Goal: Task Accomplishment & Management: Manage account settings

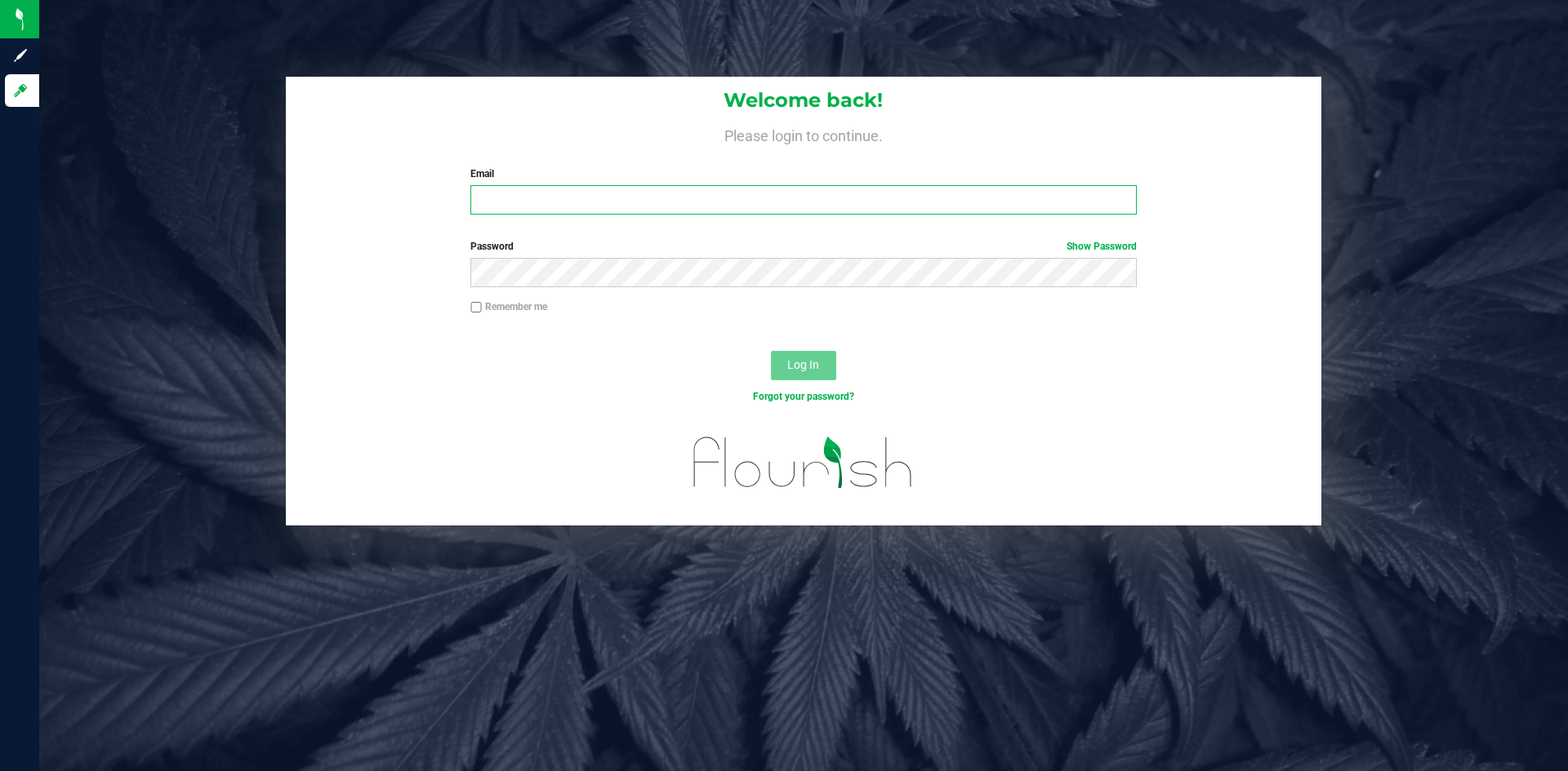
type input "[PERSON_NAME][EMAIL_ADDRESS][DOMAIN_NAME]"
click at [797, 362] on span "Log In" at bounding box center [803, 365] width 31 height 13
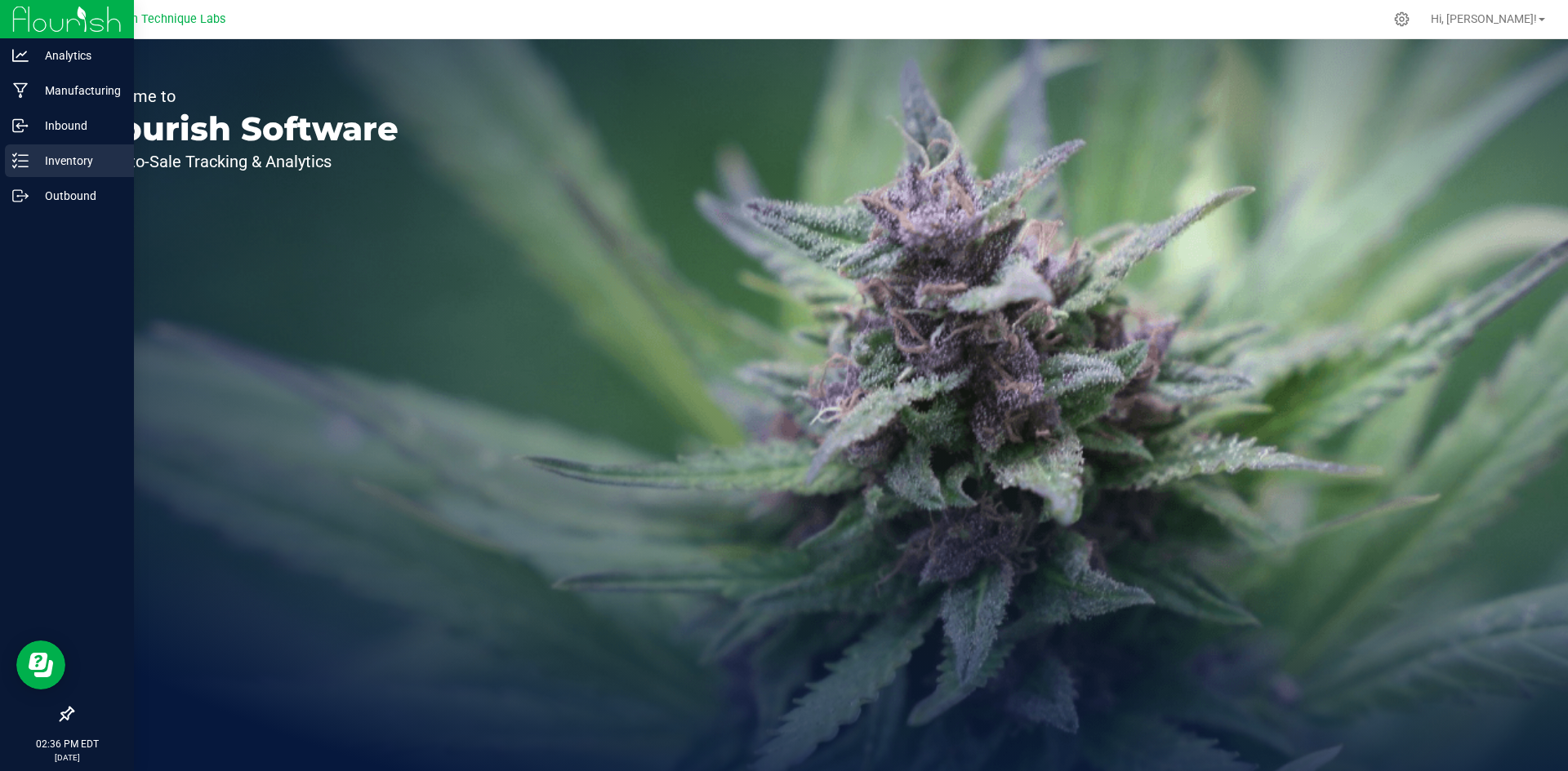
click at [35, 163] on p "Inventory" at bounding box center [77, 161] width 98 height 20
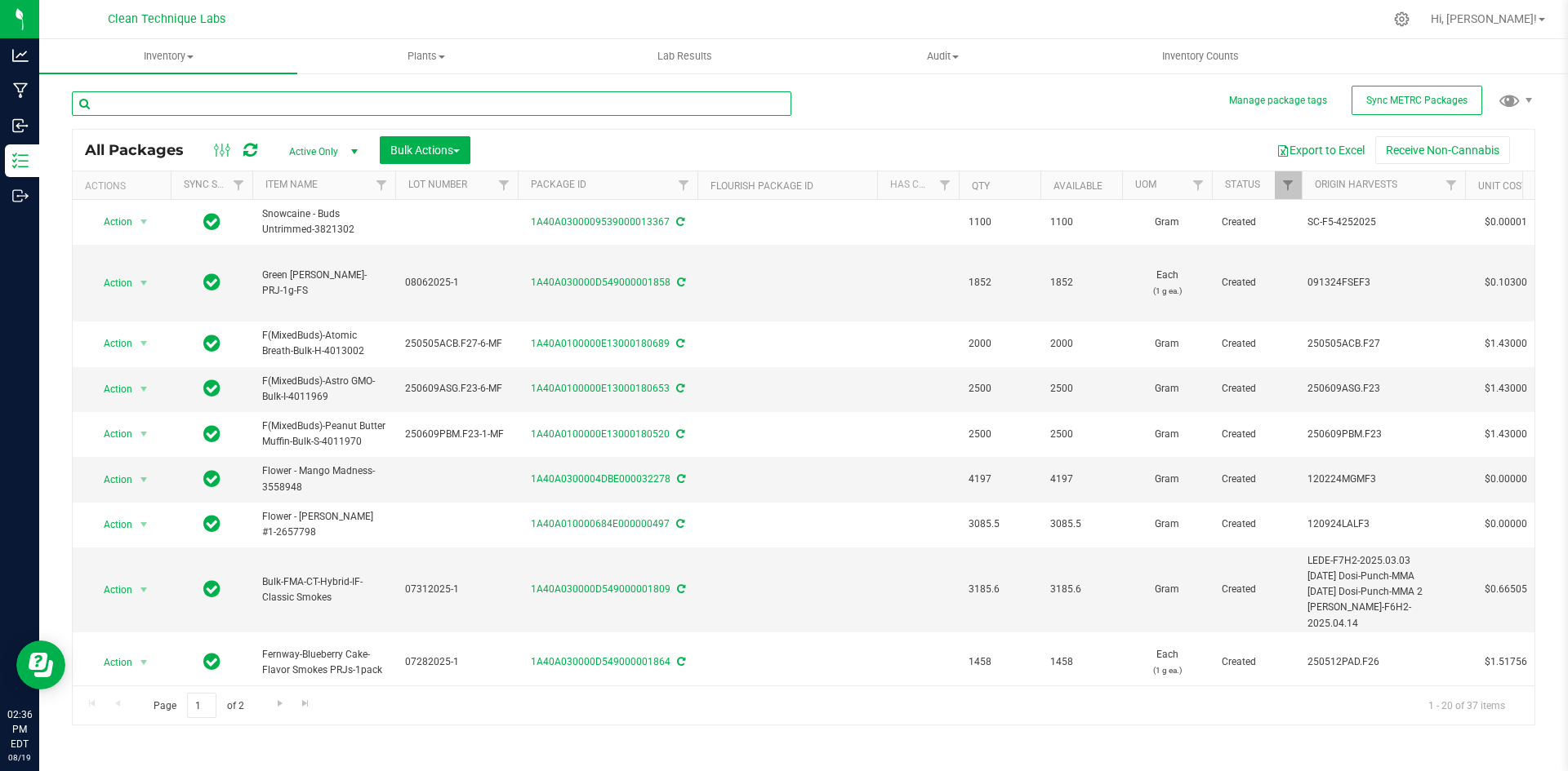
click at [304, 104] on input "text" at bounding box center [432, 103] width 719 height 24
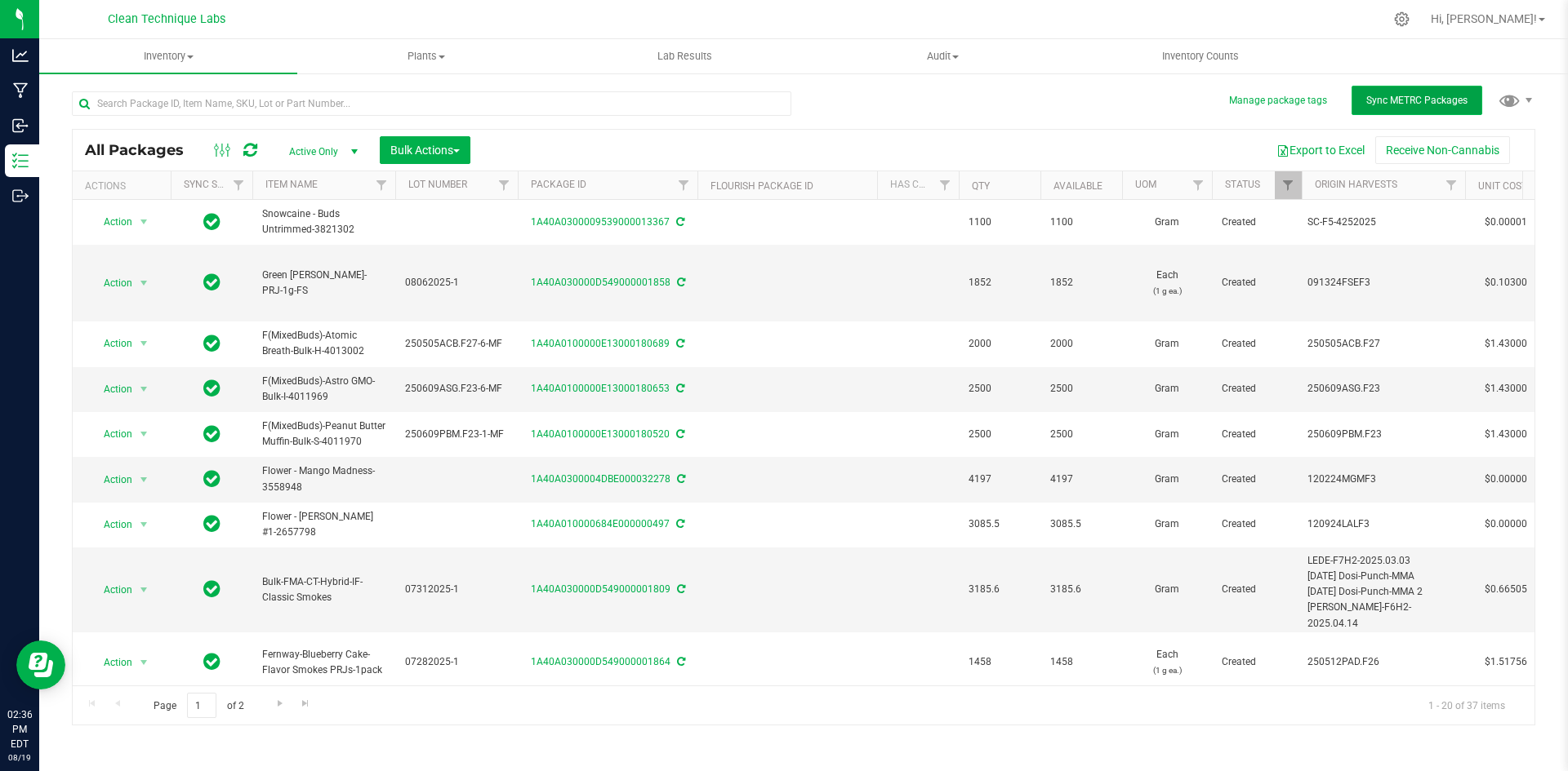
click at [1412, 105] on span "Sync METRC Packages" at bounding box center [1417, 100] width 102 height 12
click at [256, 151] on icon at bounding box center [250, 150] width 13 height 16
click at [1402, 103] on span "Sync METRC Packages" at bounding box center [1417, 100] width 102 height 12
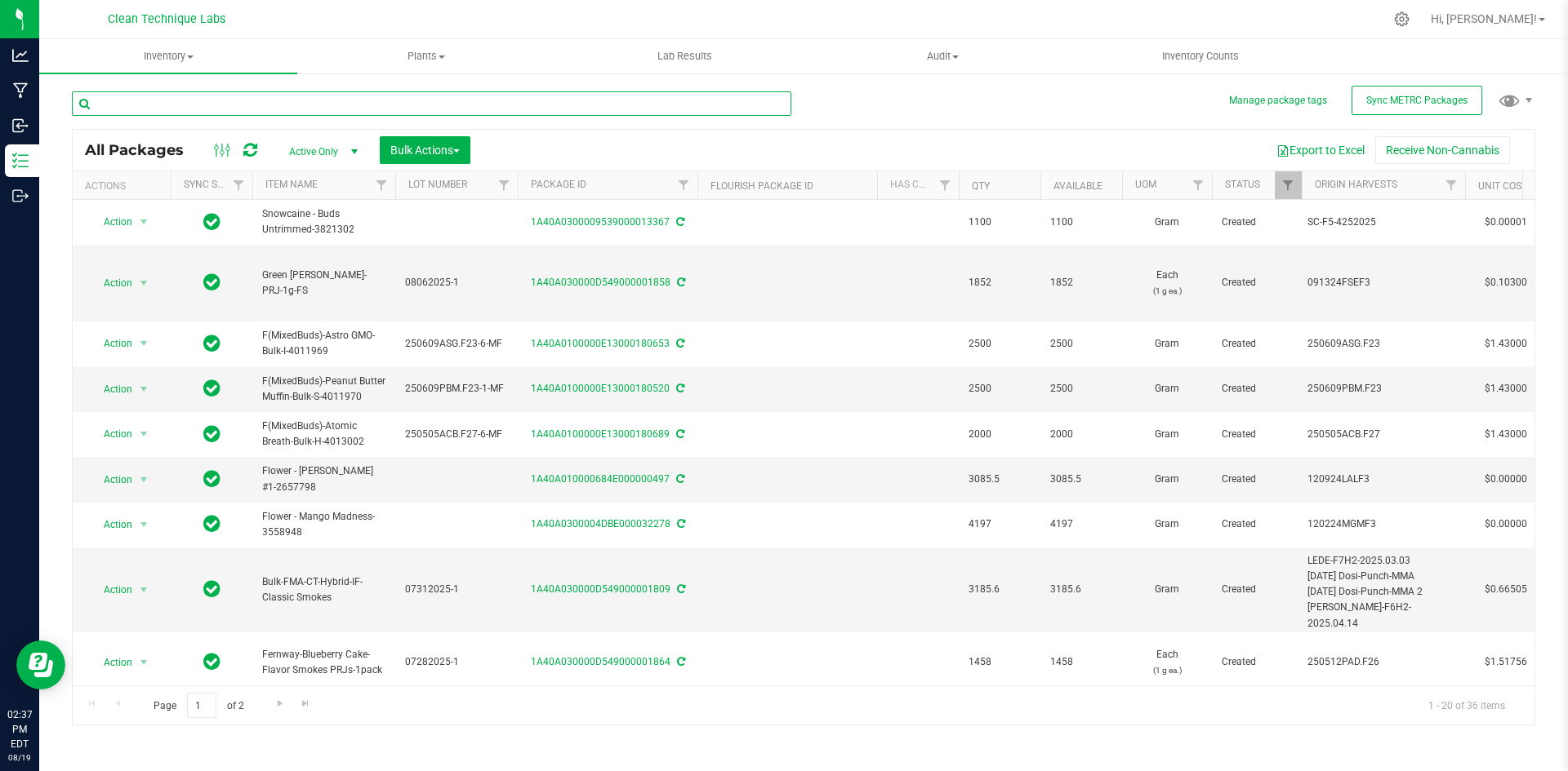
click at [332, 106] on input "text" at bounding box center [432, 103] width 719 height 24
type input "butterwolf"
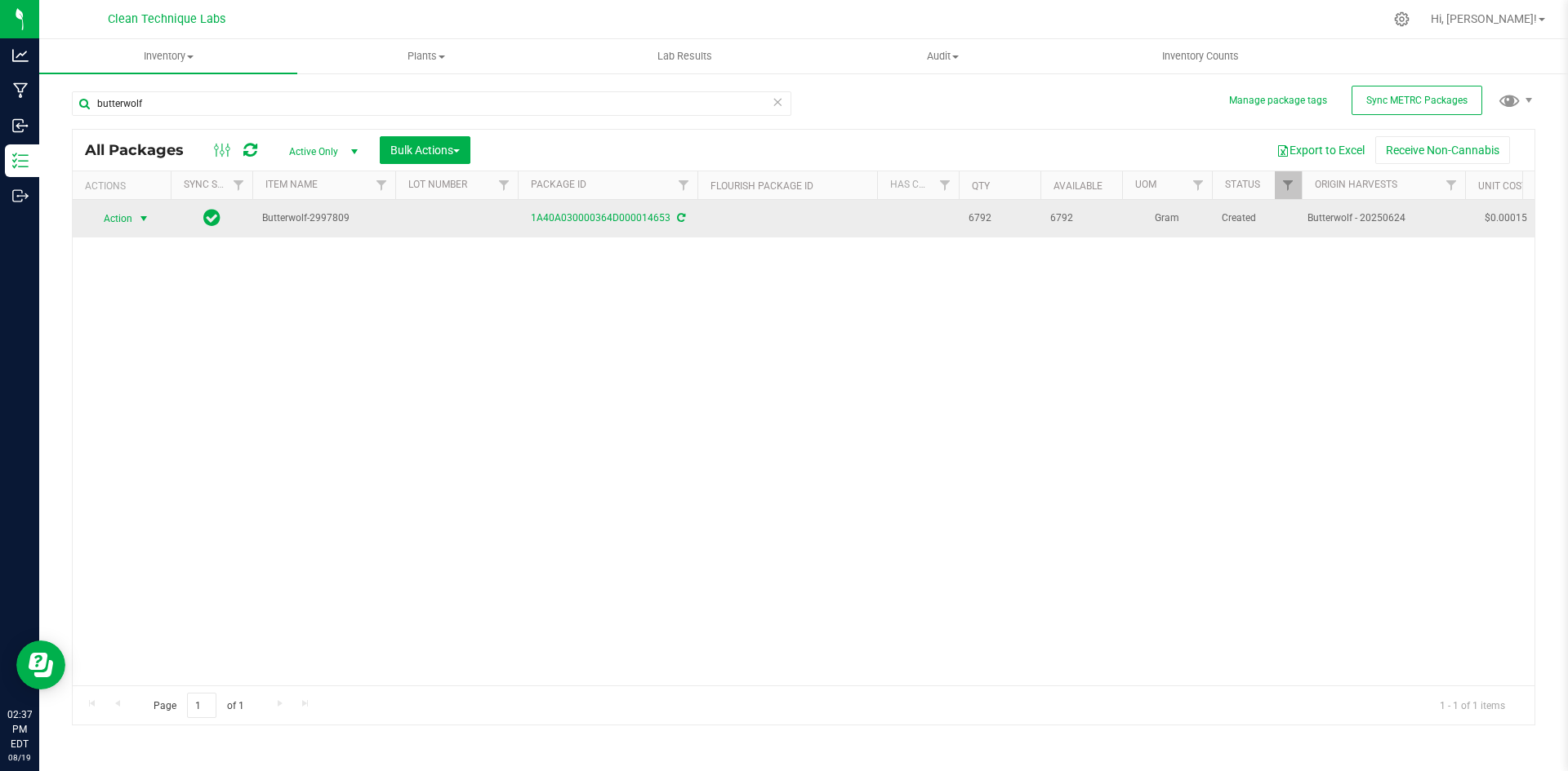
click at [132, 220] on span "Action" at bounding box center [111, 218] width 44 height 22
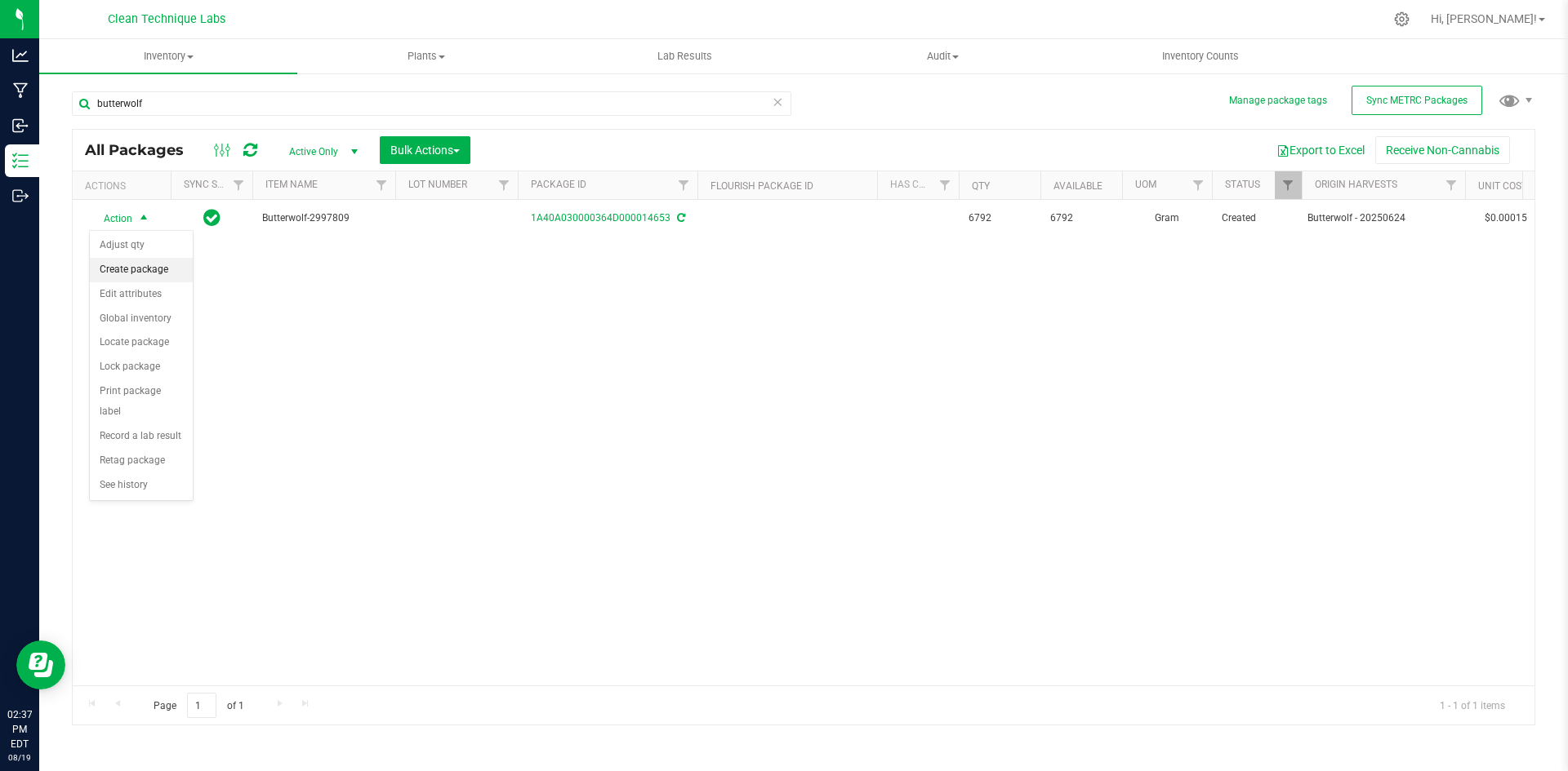
click at [139, 272] on li "Create package" at bounding box center [141, 270] width 102 height 24
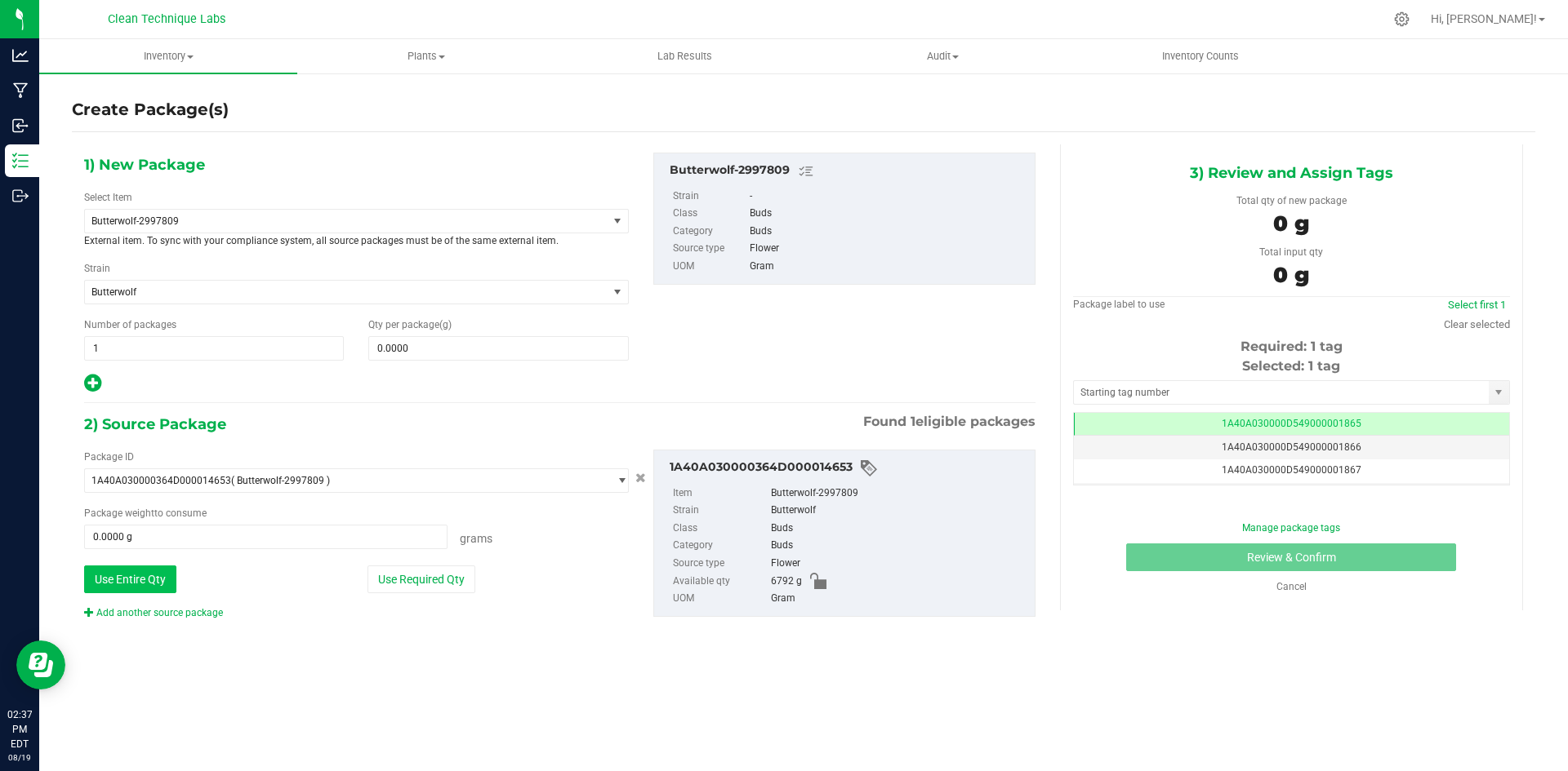
click at [169, 584] on button "Use Entire Qty" at bounding box center [130, 580] width 93 height 28
type input "6792.0000 g"
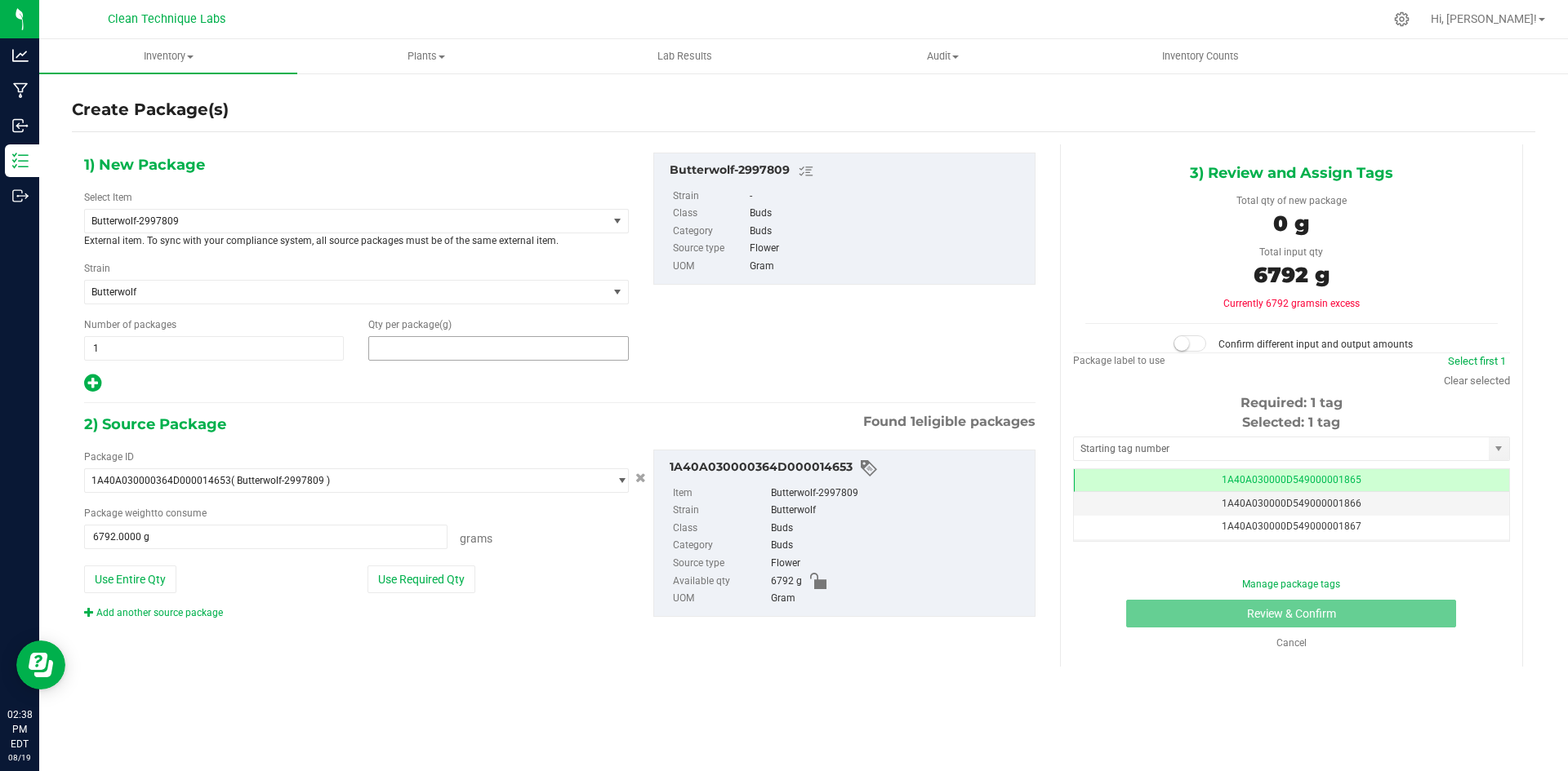
click at [464, 352] on span at bounding box center [498, 348] width 260 height 24
type input "0.0000"
click at [1229, 474] on span "1A40A030000D549000001865" at bounding box center [1291, 480] width 139 height 12
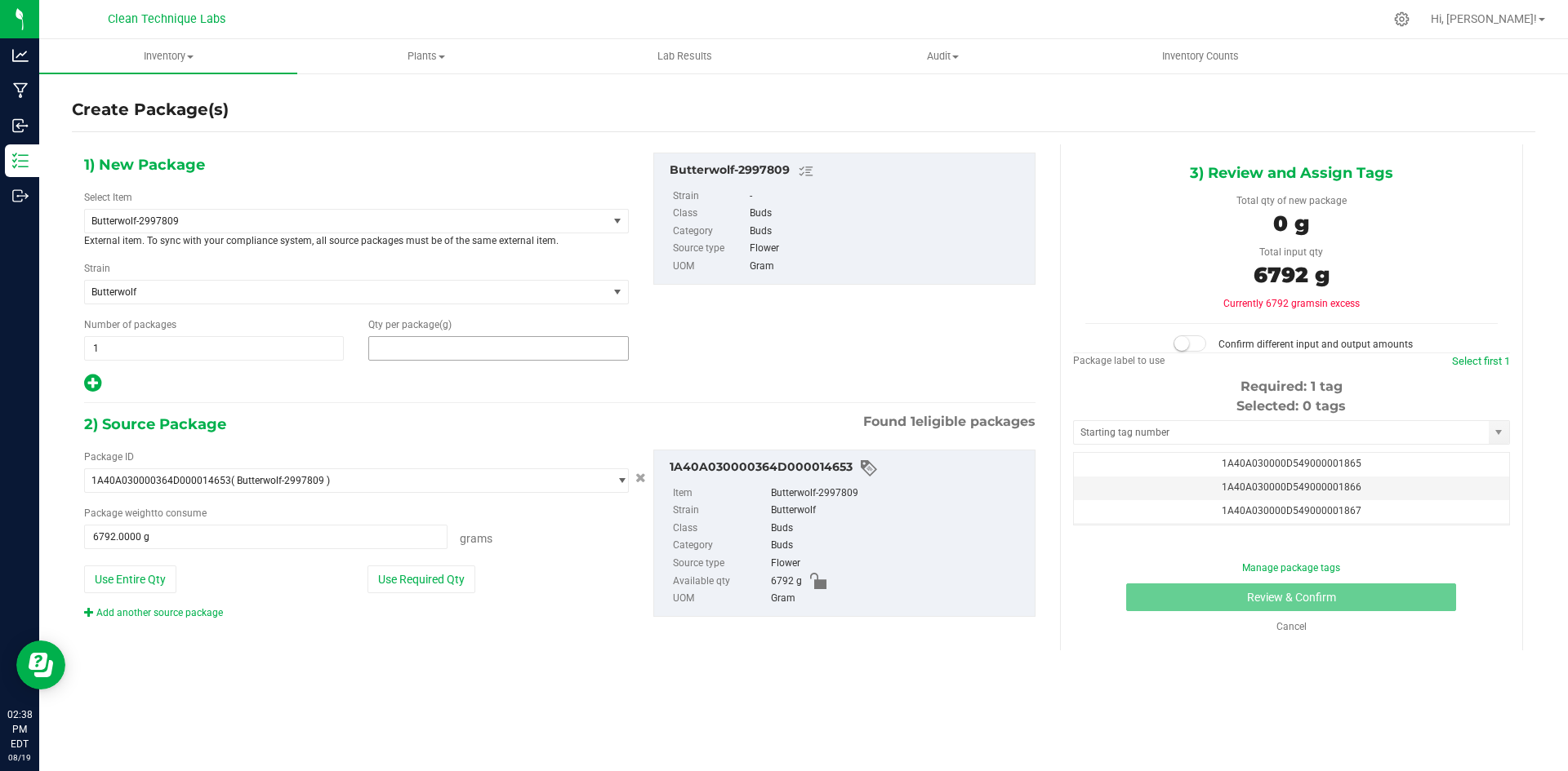
click at [441, 349] on span at bounding box center [498, 348] width 260 height 24
type input "6792"
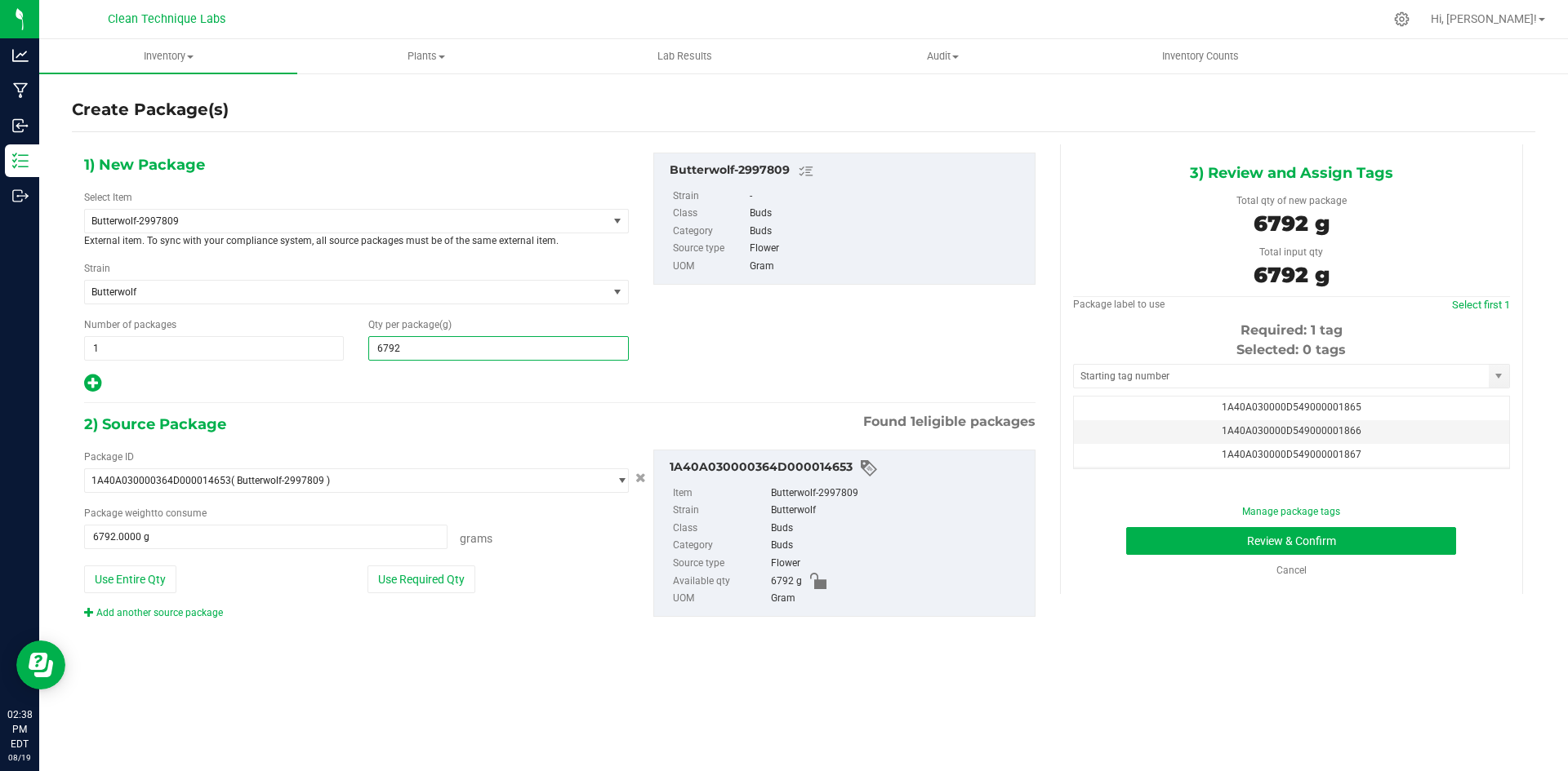
type input "6,792.0000"
click at [446, 423] on div "2) Source Package Found 1 eligible packages" at bounding box center [560, 424] width 951 height 24
click at [1351, 412] on span "1A40A030000D549000001865" at bounding box center [1291, 407] width 139 height 12
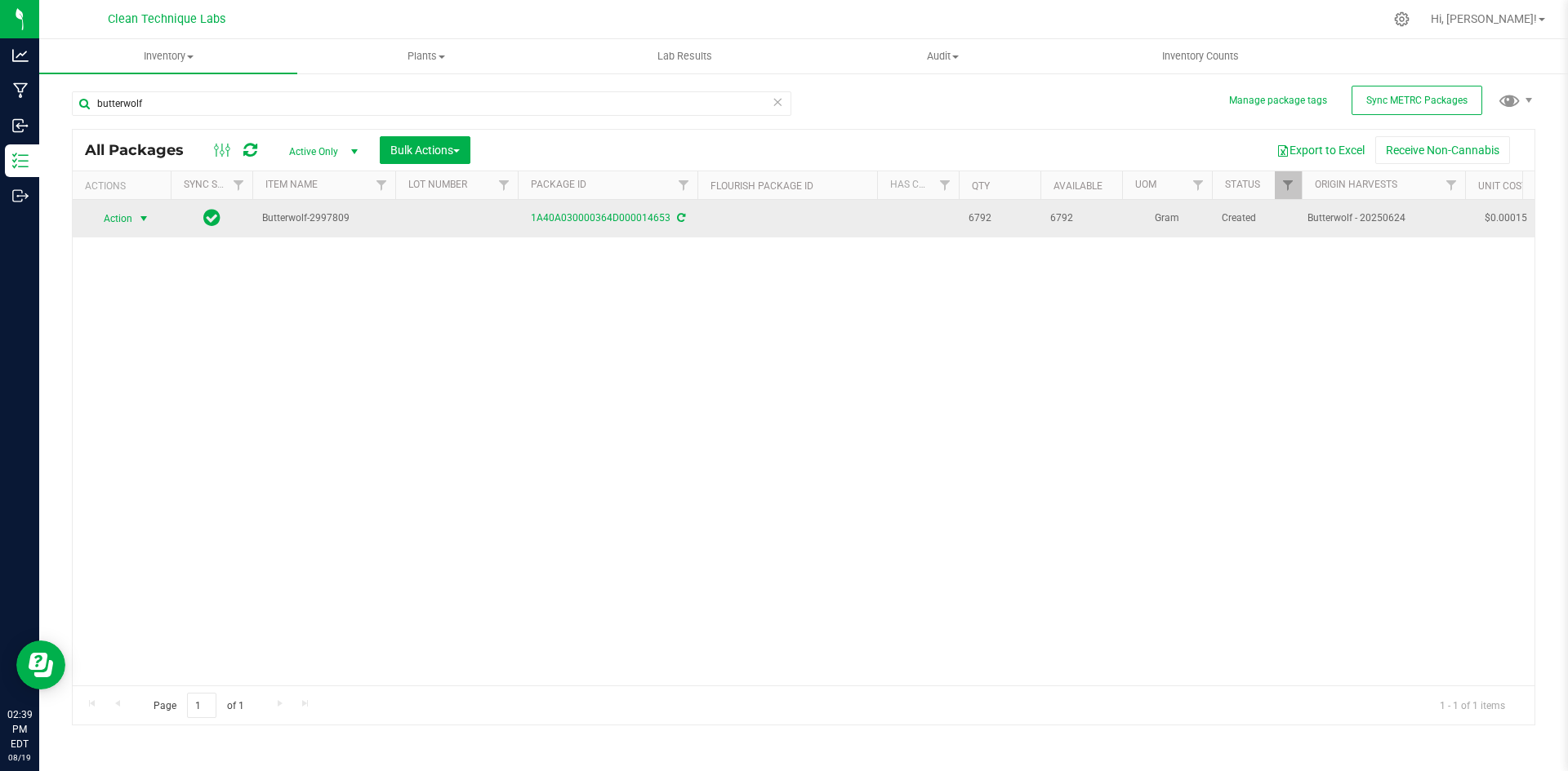
click at [140, 215] on span "select" at bounding box center [144, 218] width 13 height 13
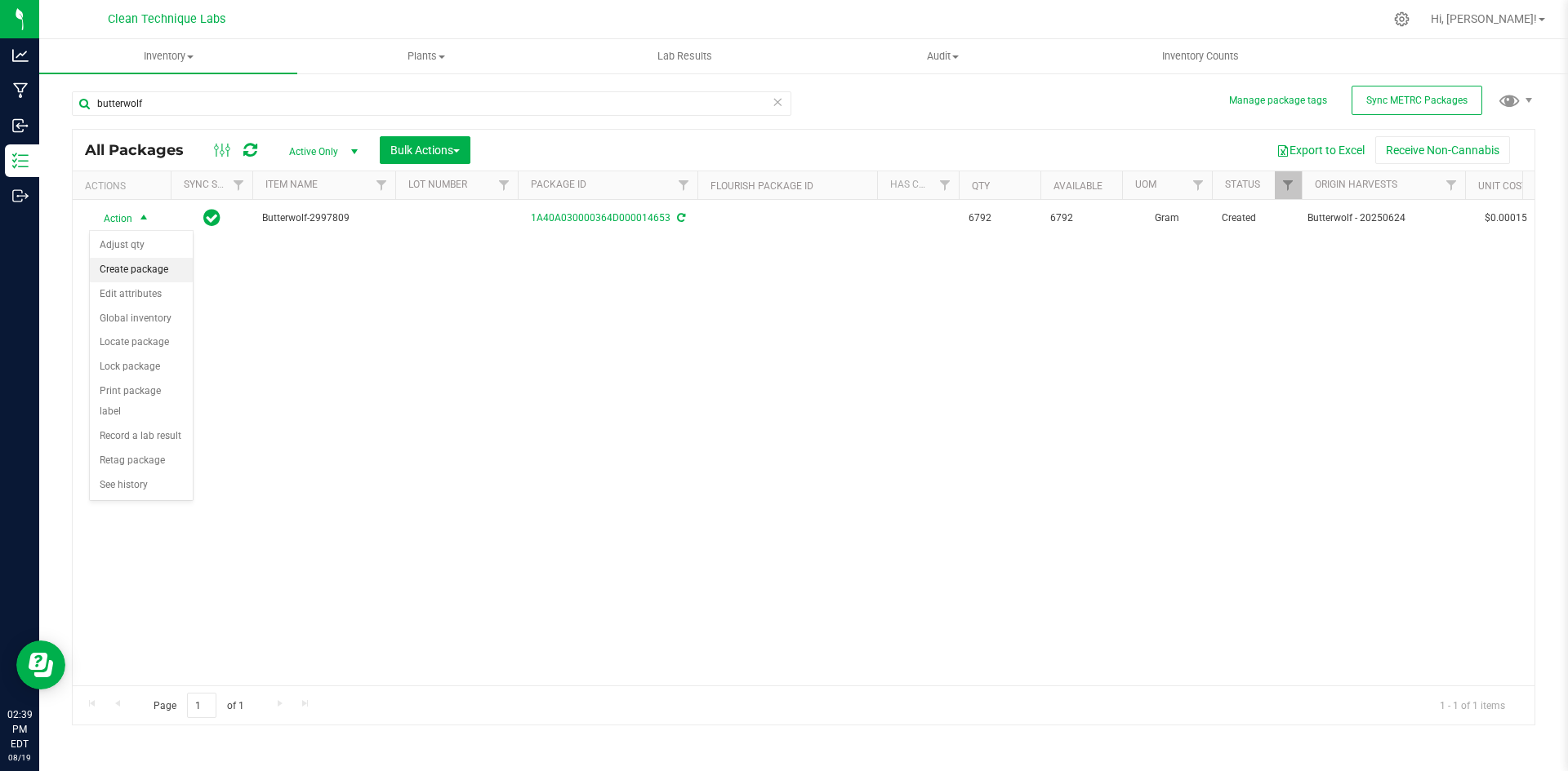
click at [174, 273] on li "Create package" at bounding box center [141, 270] width 102 height 24
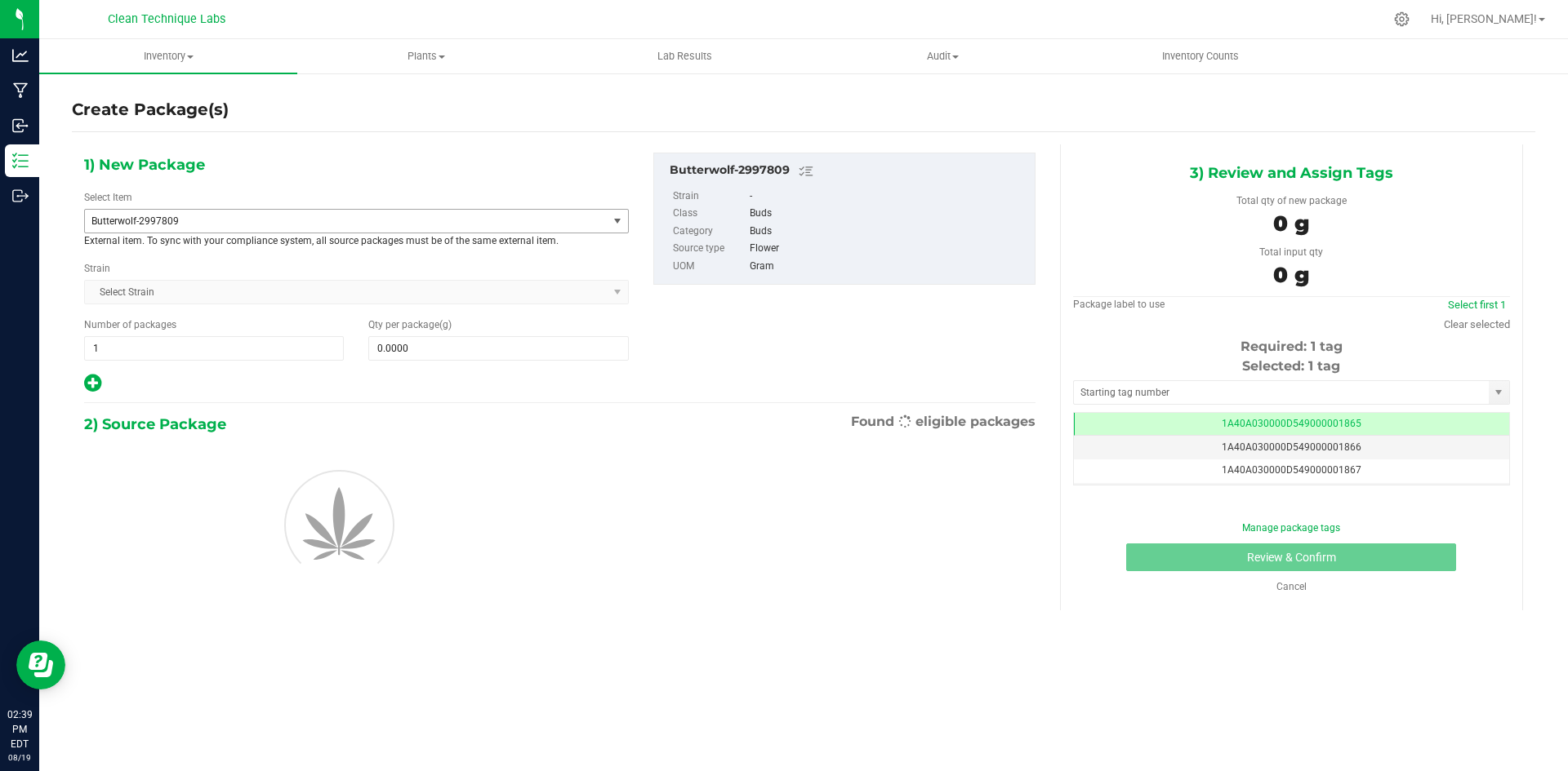
scroll to position [0, -1]
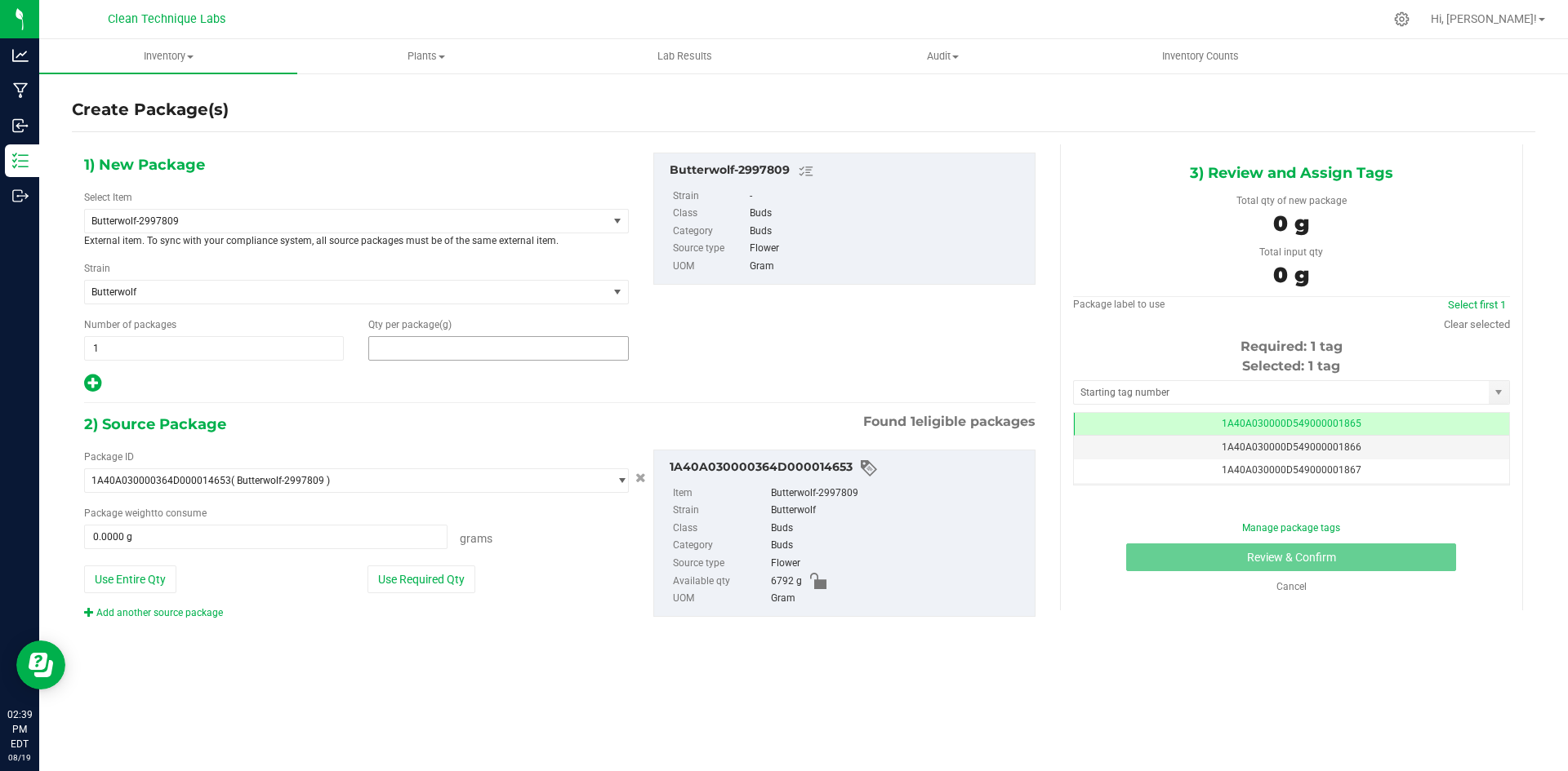
click at [430, 350] on span at bounding box center [498, 348] width 260 height 24
type input "0.0000"
type input "0"
click at [135, 574] on button "Use Entire Qty" at bounding box center [130, 580] width 93 height 28
type input "6792.0000 g"
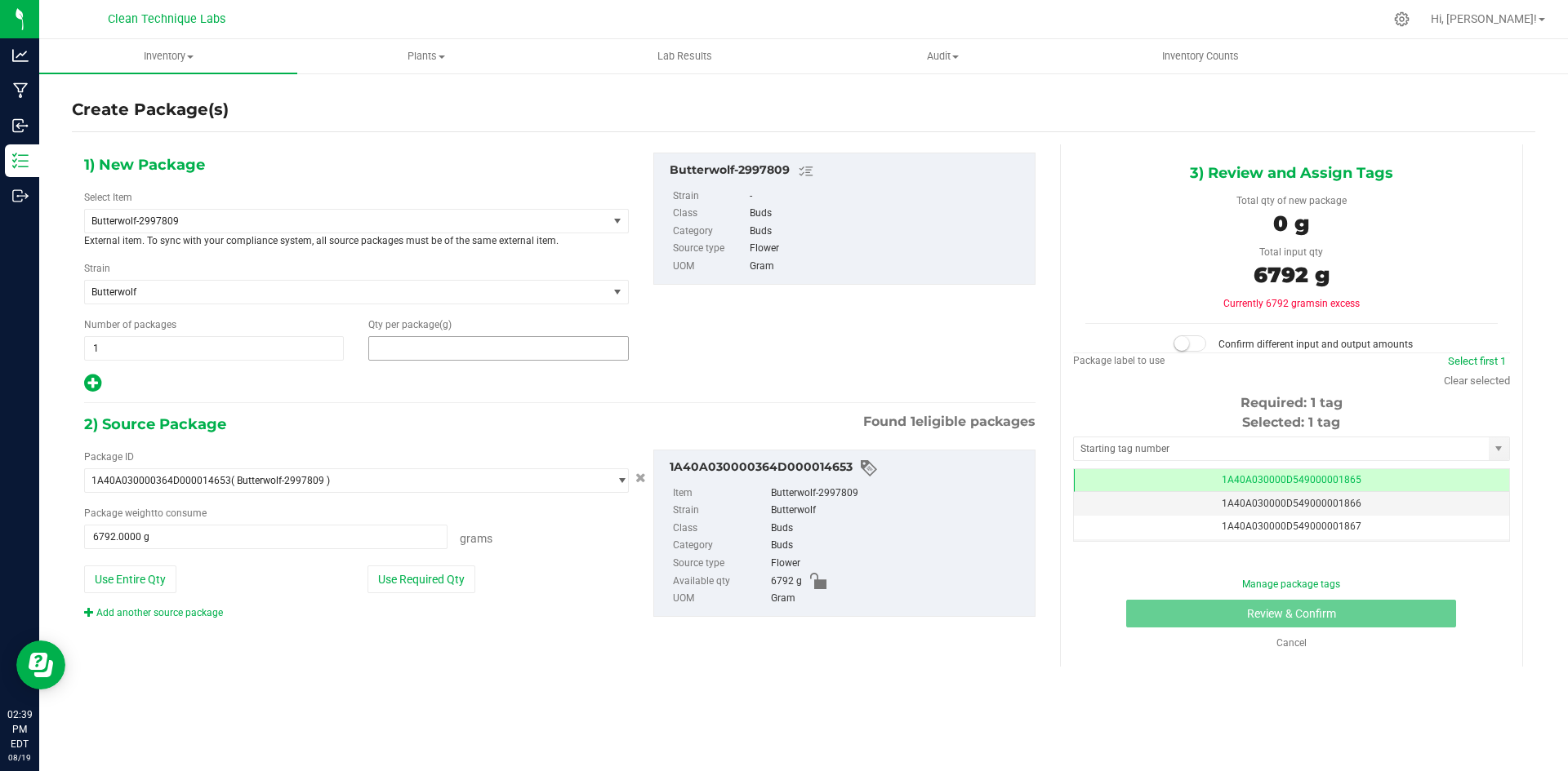
click at [459, 352] on span at bounding box center [498, 348] width 260 height 24
type input "6792"
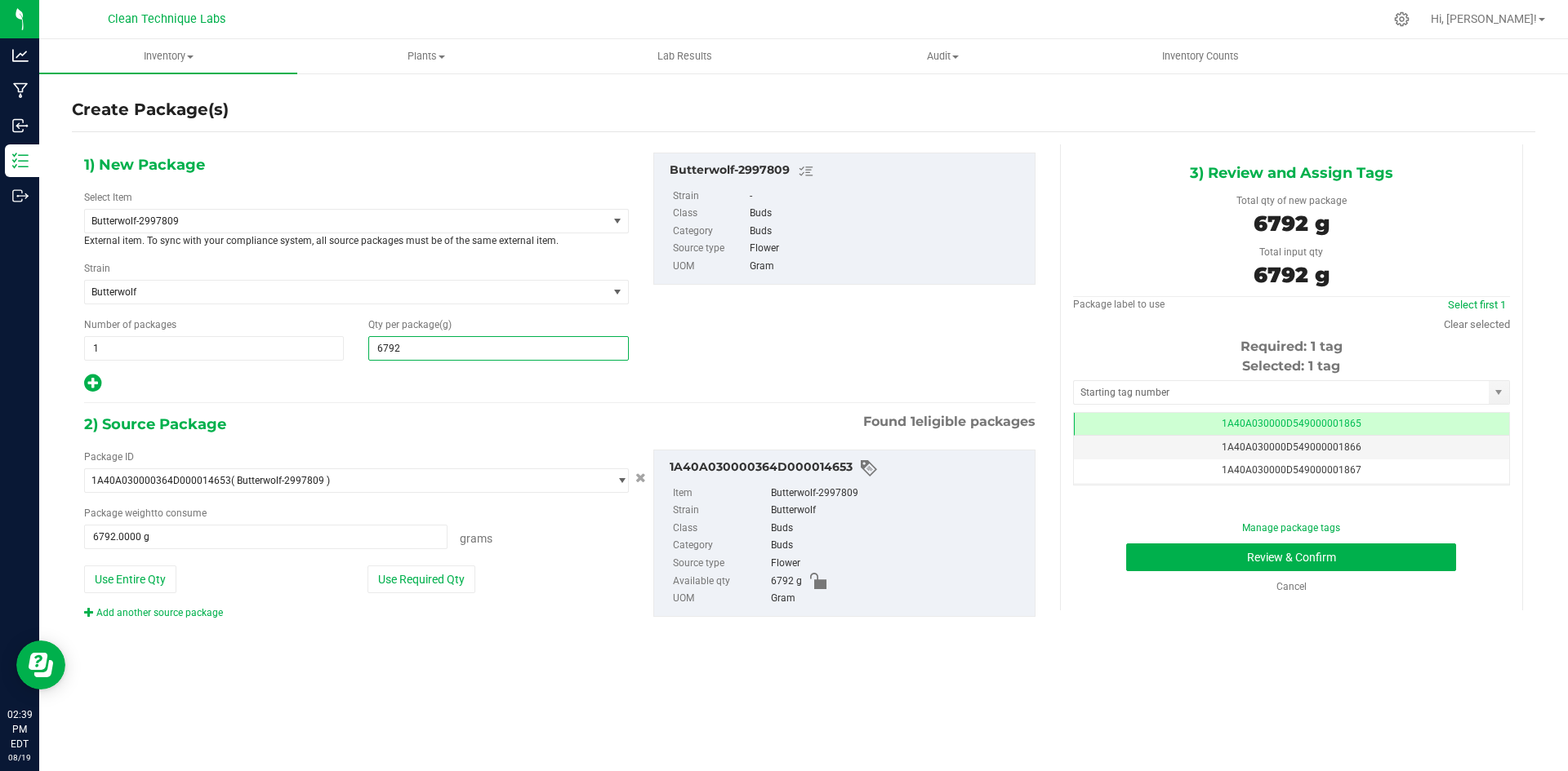
type input "6,792.0000"
click at [432, 388] on div at bounding box center [357, 384] width 545 height 22
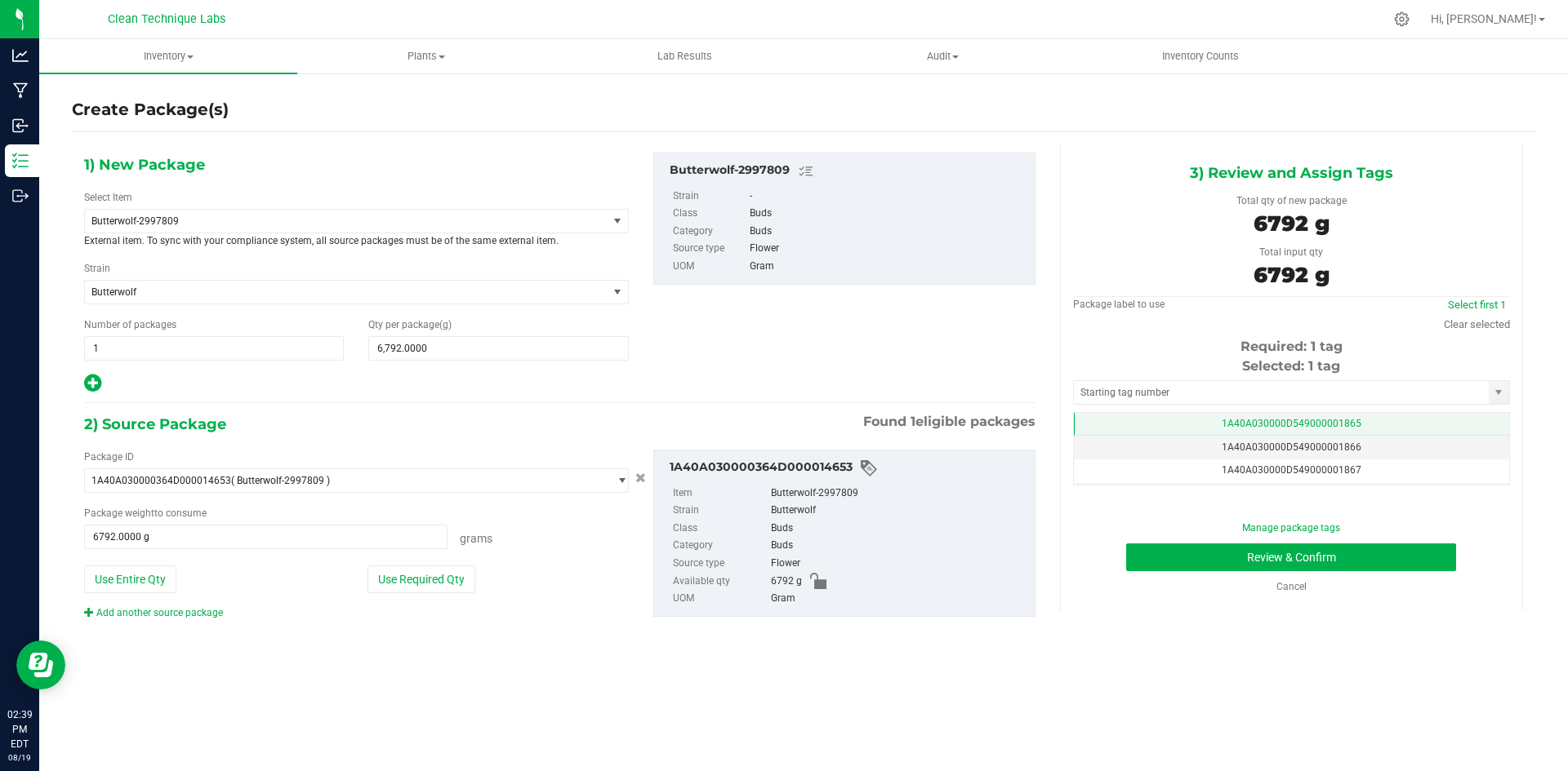
click at [1271, 421] on span "1A40A030000D549000001865" at bounding box center [1291, 423] width 139 height 12
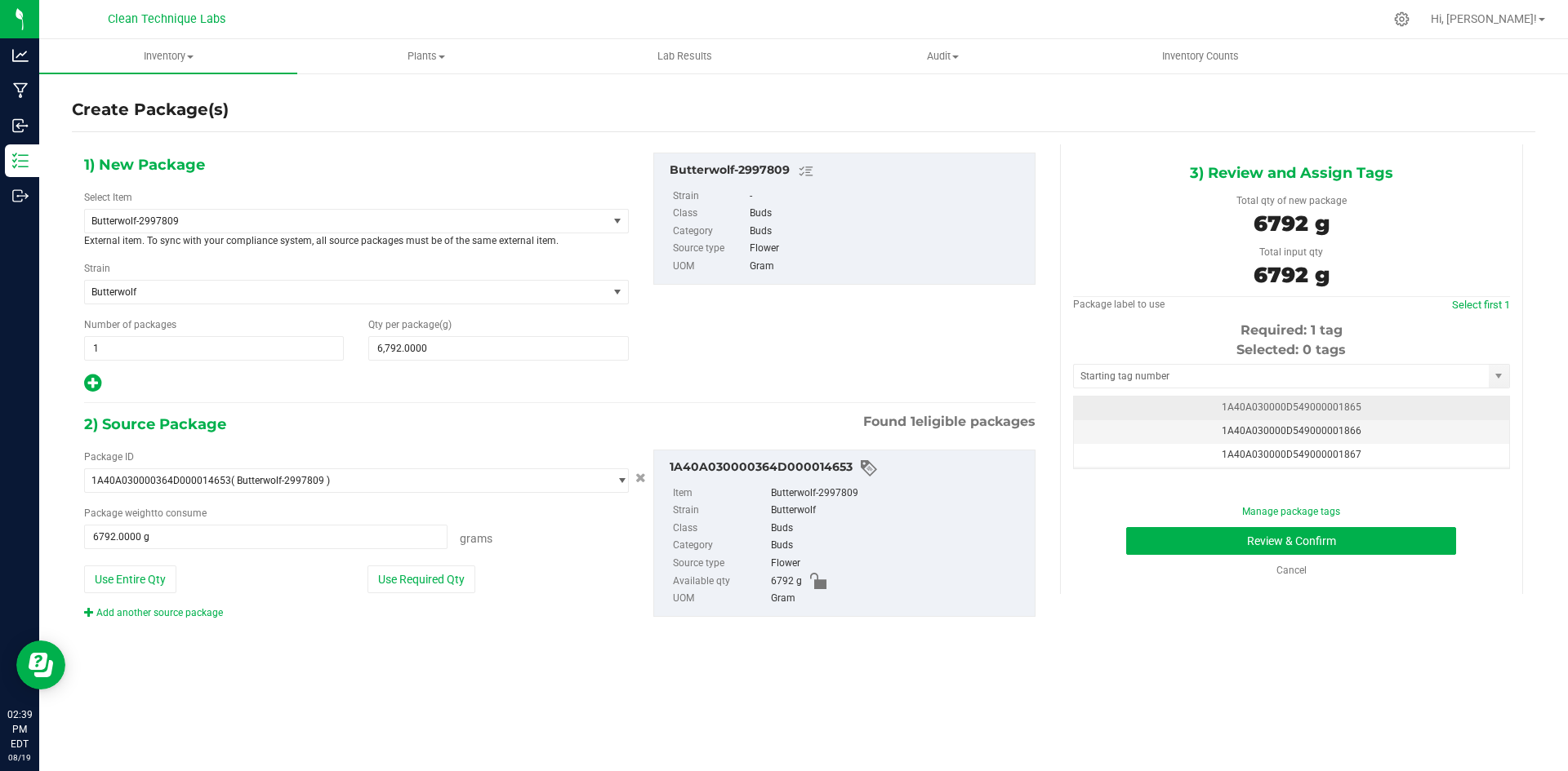
click at [1274, 408] on span "1A40A030000D549000001865" at bounding box center [1291, 407] width 139 height 12
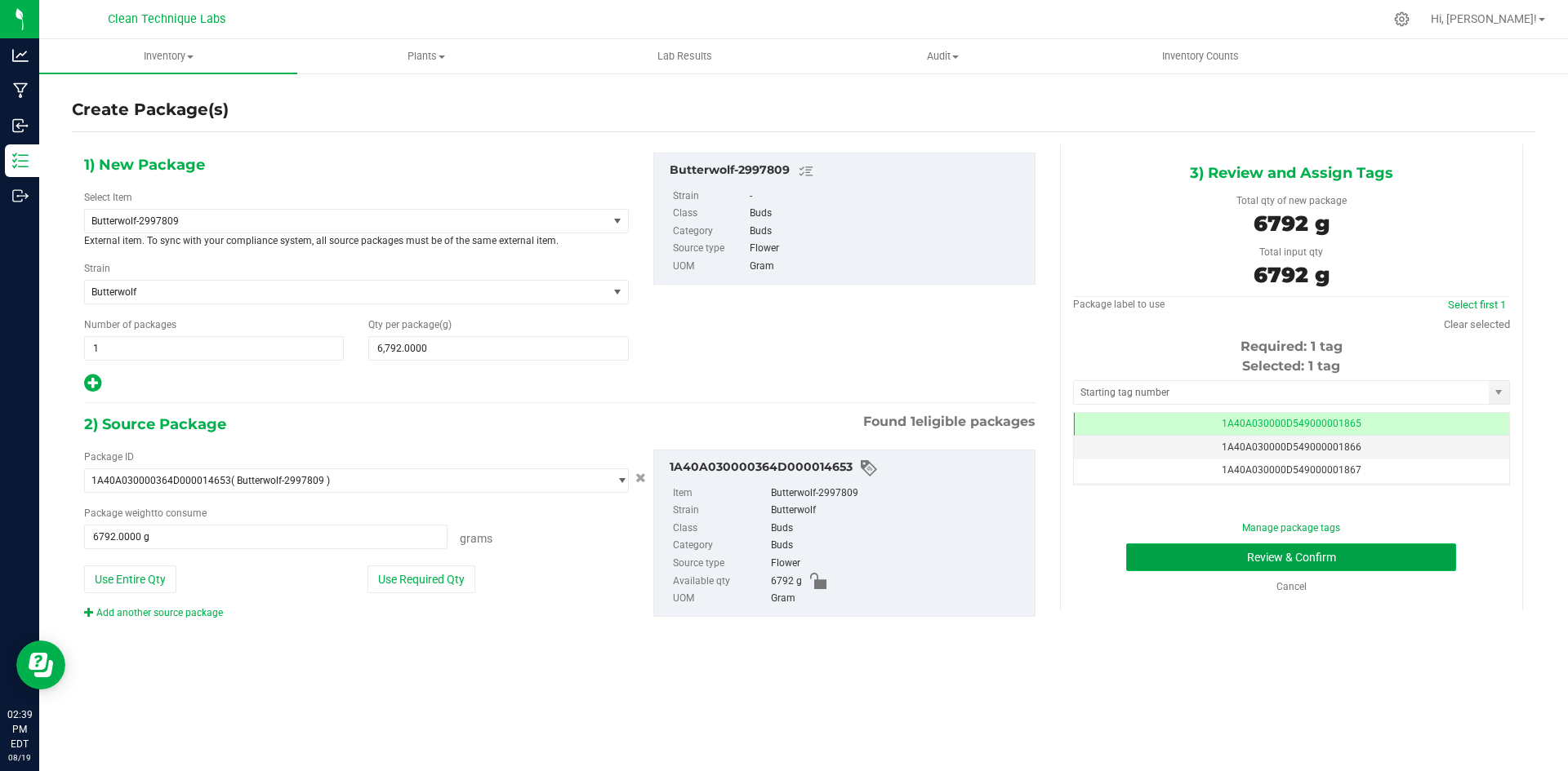
click at [1396, 560] on button "Review & Confirm" at bounding box center [1291, 557] width 330 height 28
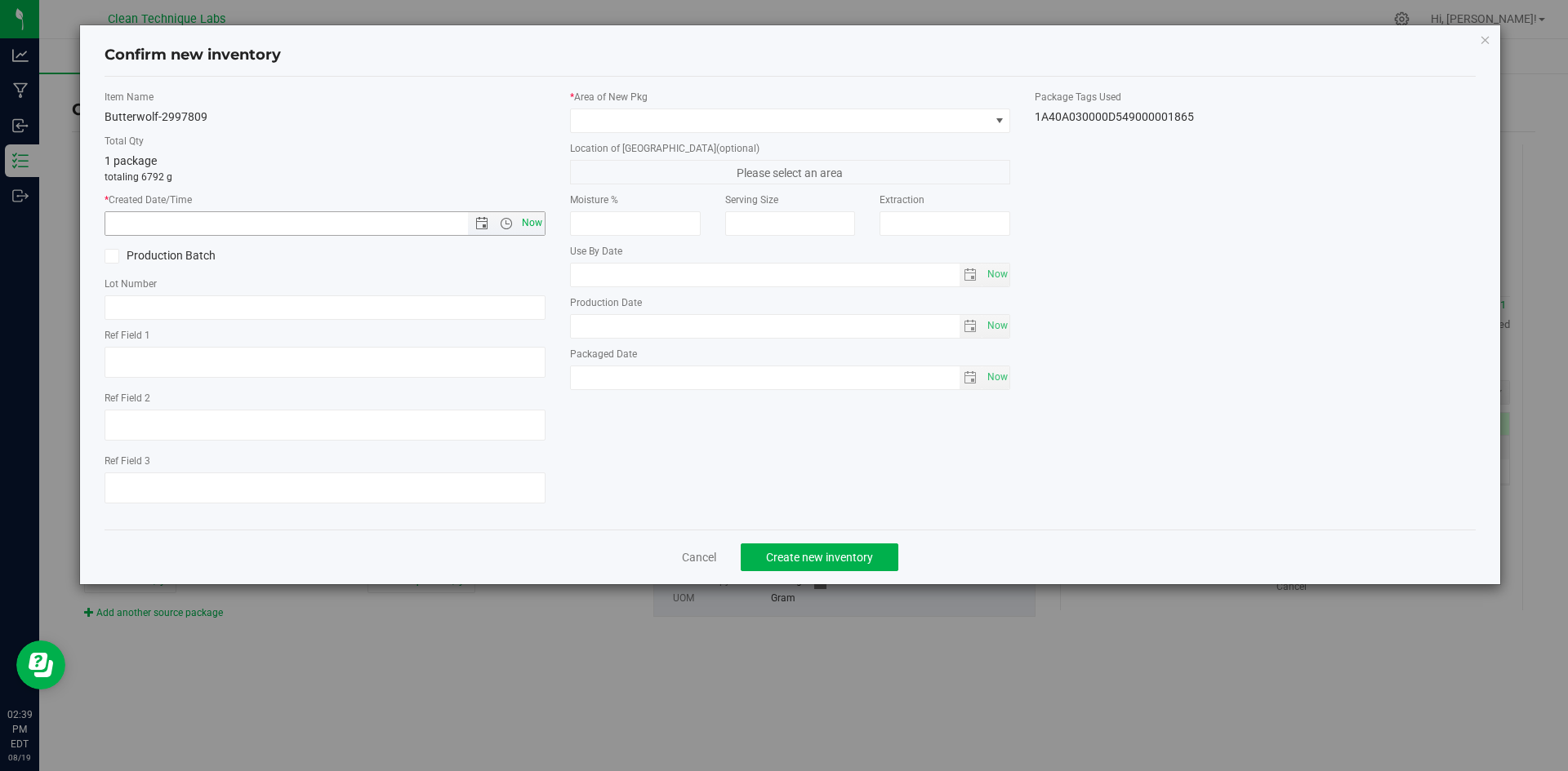
click at [541, 223] on span "Now" at bounding box center [531, 223] width 28 height 23
type input "[DATE] 2:39 PM"
click at [426, 306] on input "text" at bounding box center [325, 307] width 441 height 24
click at [472, 347] on textarea at bounding box center [325, 362] width 441 height 31
click at [469, 360] on textarea at bounding box center [325, 362] width 441 height 31
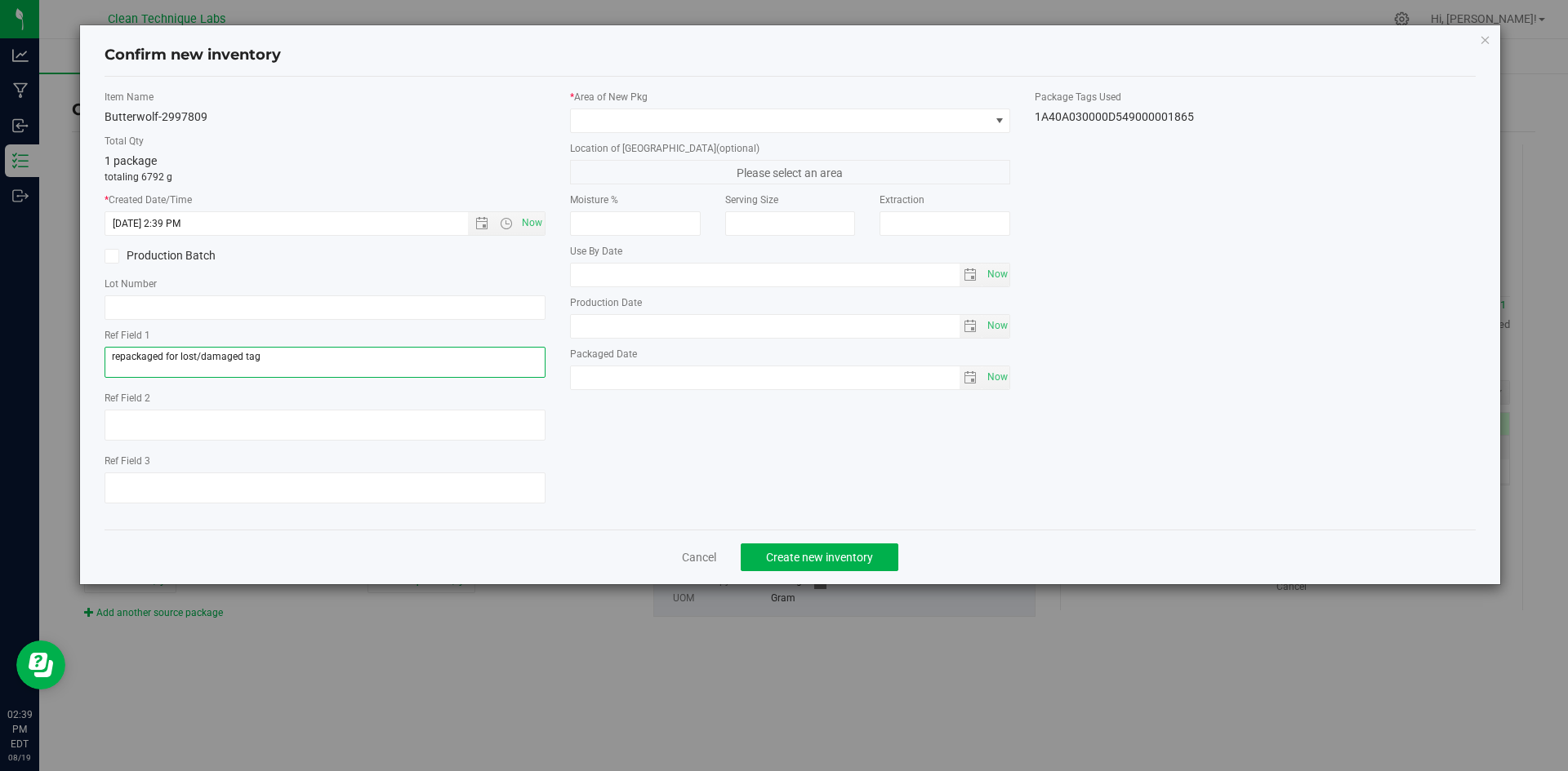
type textarea "repackaged for lost/damaged tag"
click at [859, 420] on div "Item Name Butterwolf-2997809 Total Qty 1 package totaling 6792 g * Created Date…" at bounding box center [790, 303] width 1396 height 427
click at [920, 126] on span at bounding box center [780, 120] width 419 height 22
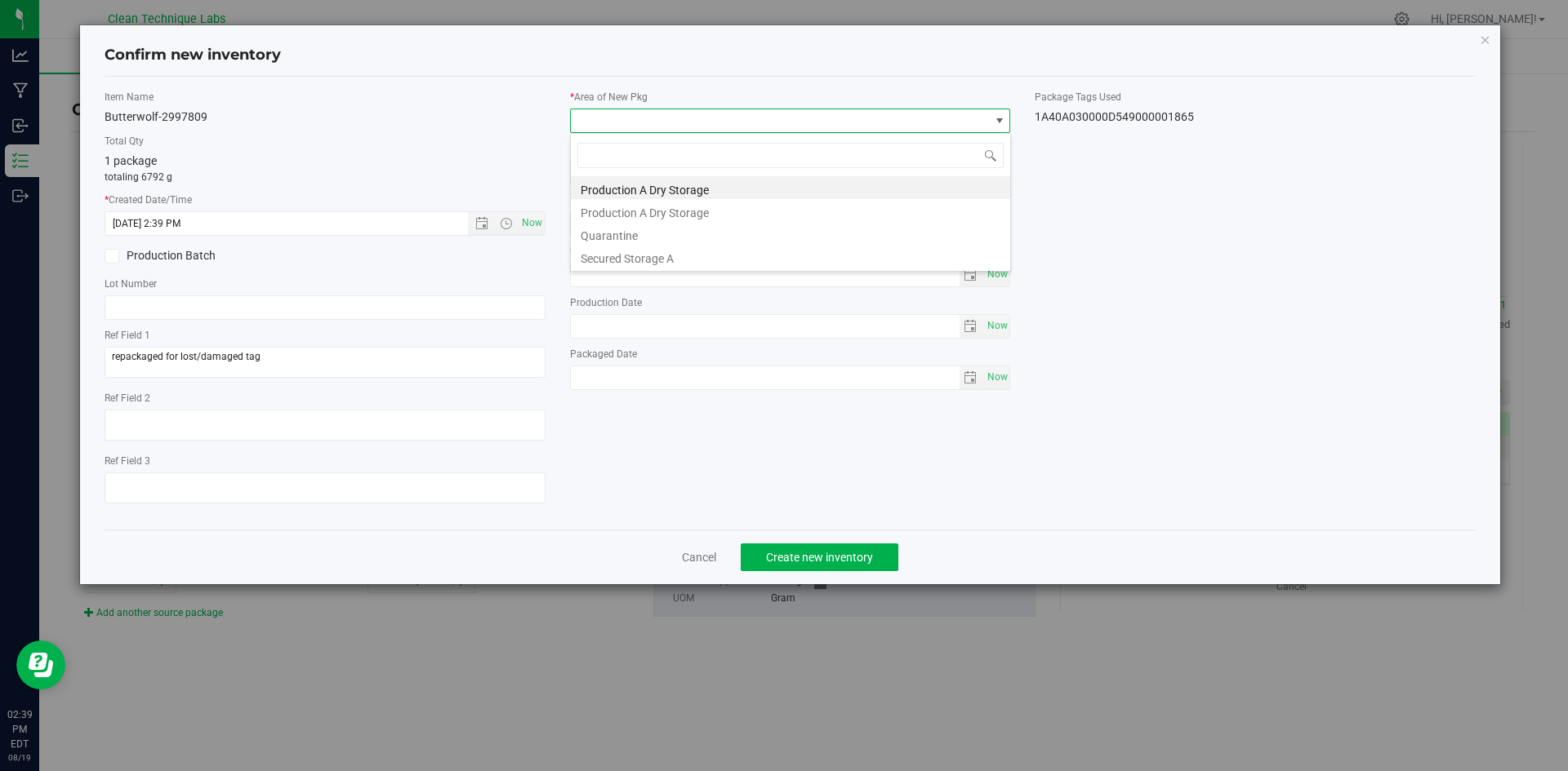
scroll to position [24, 441]
click at [804, 258] on li "Secured Storage A" at bounding box center [790, 256] width 440 height 22
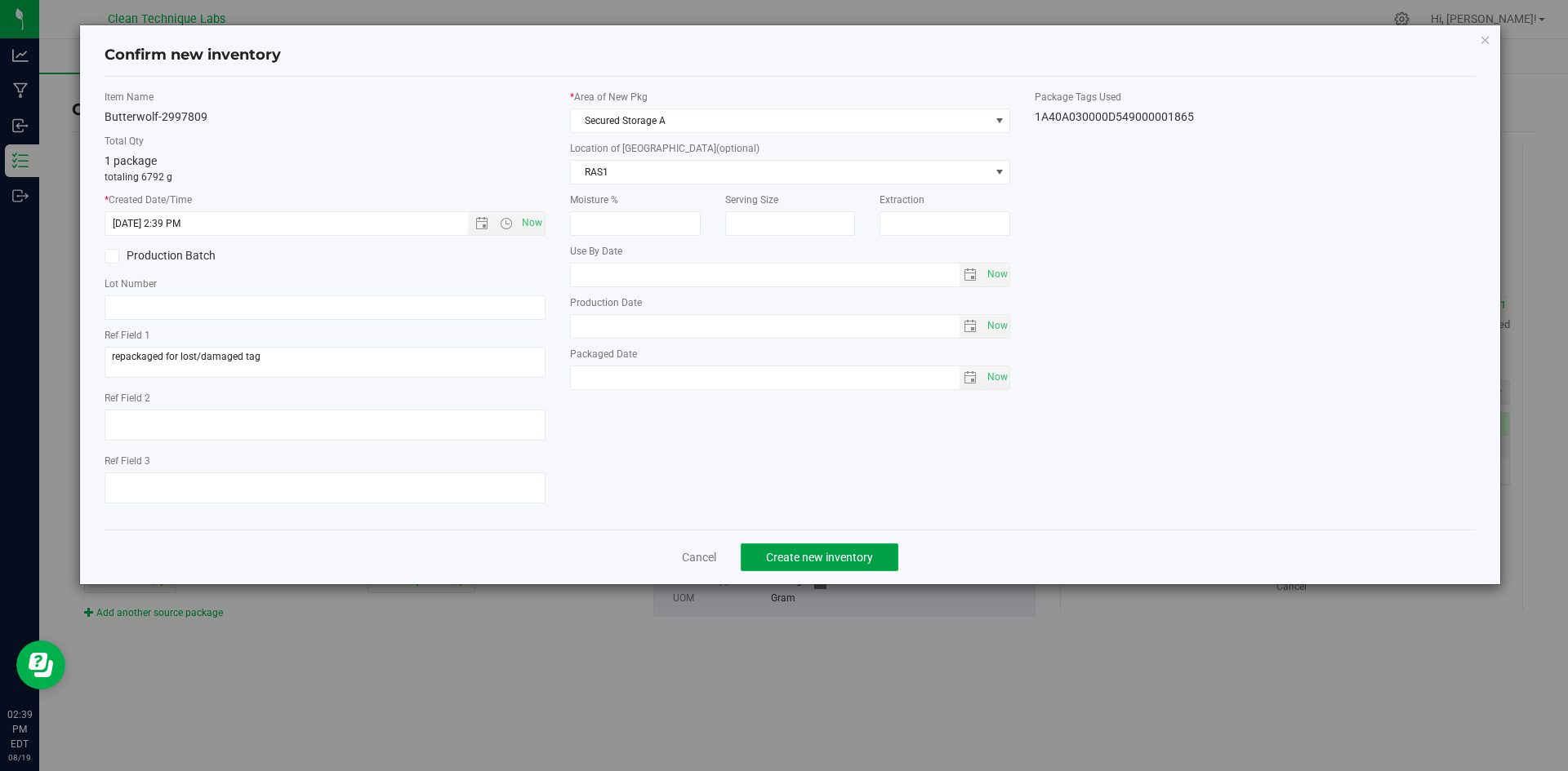
click at [810, 561] on span "Create new inventory" at bounding box center [819, 557] width 107 height 13
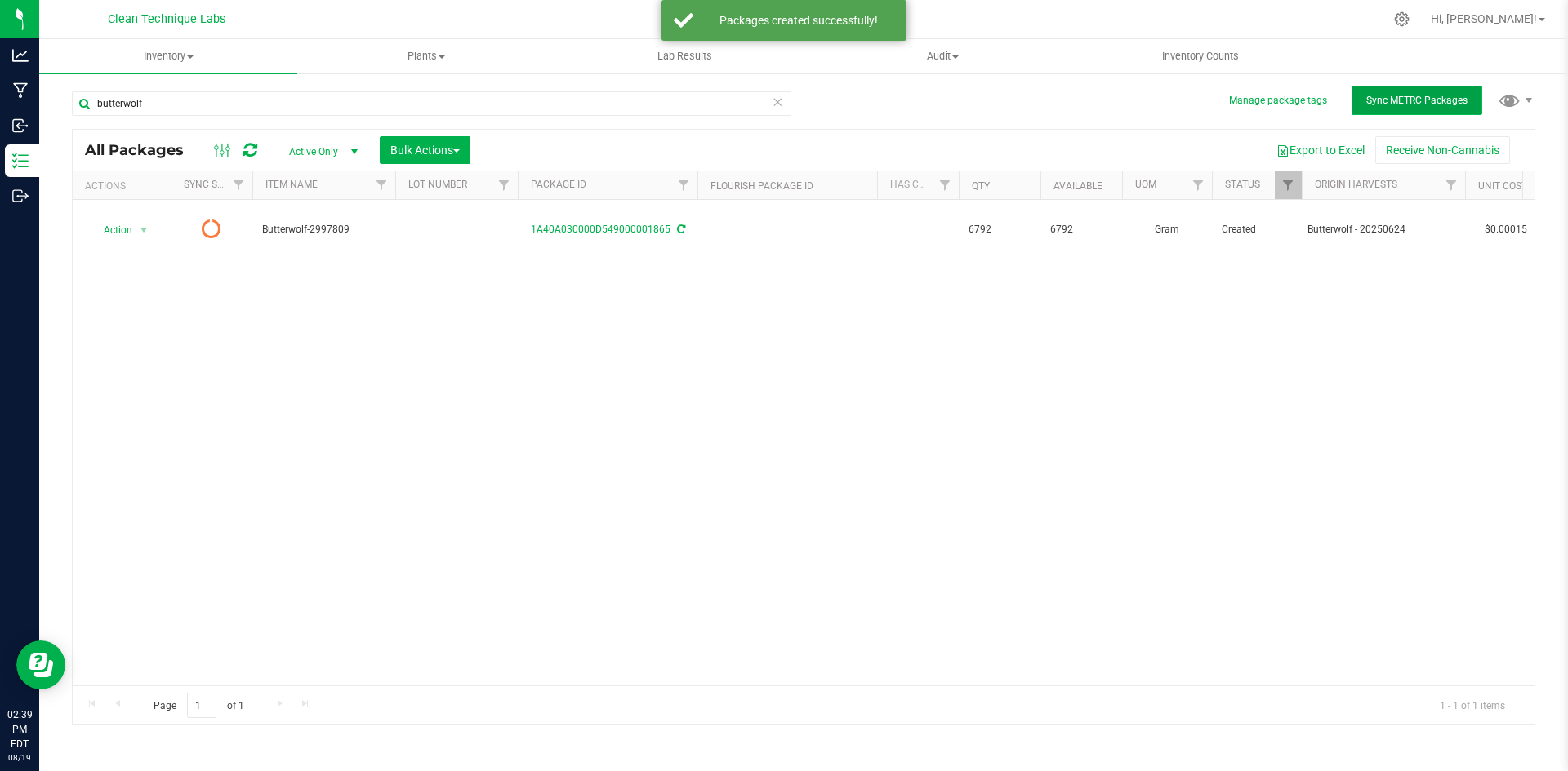
click at [1421, 111] on button "Sync METRC Packages" at bounding box center [1416, 100] width 130 height 30
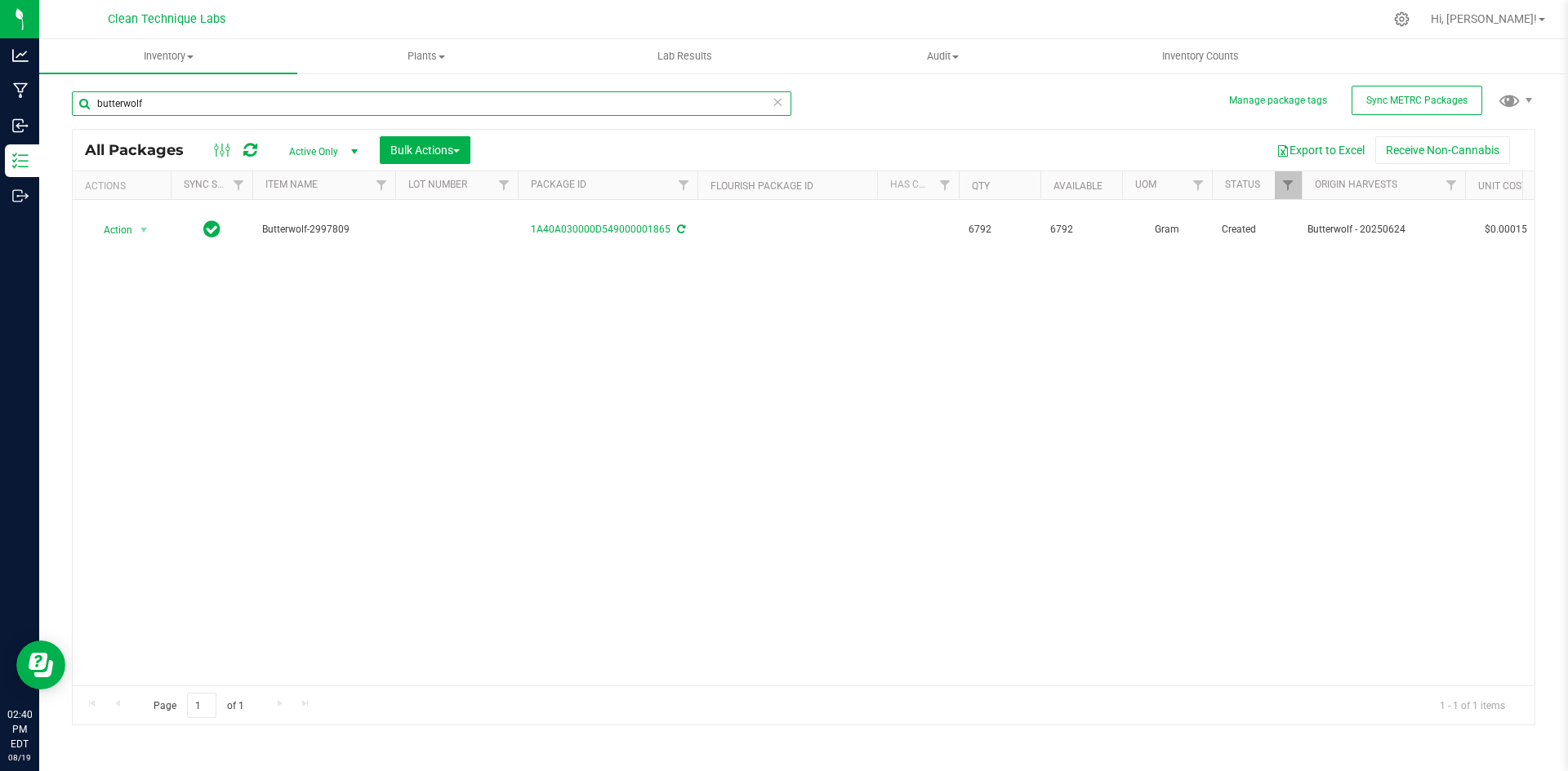
click at [318, 100] on input "butterwolf" at bounding box center [432, 103] width 719 height 24
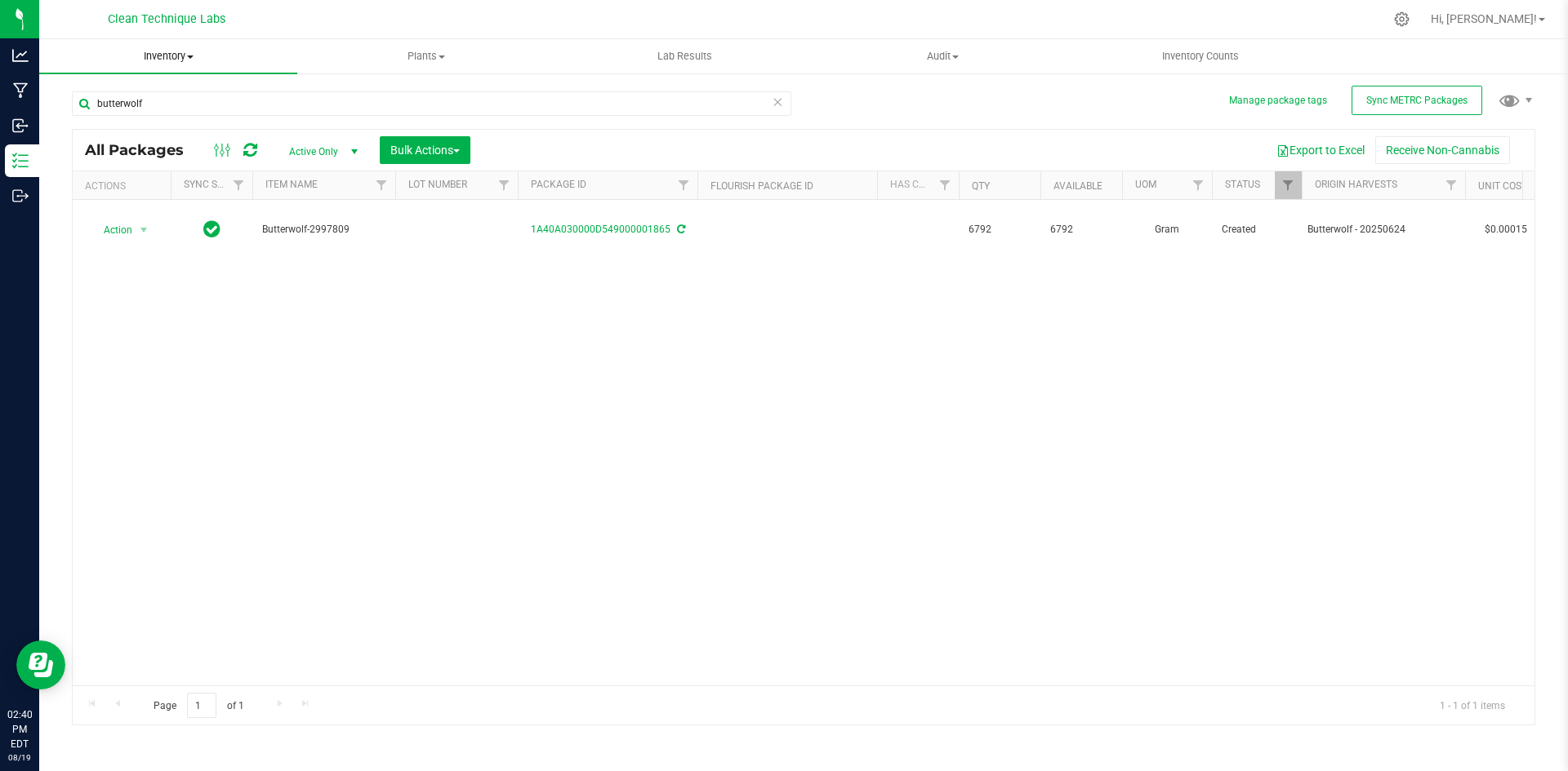
click at [193, 56] on span at bounding box center [190, 58] width 6 height 4
click at [174, 120] on li "All inventory" at bounding box center [168, 119] width 258 height 20
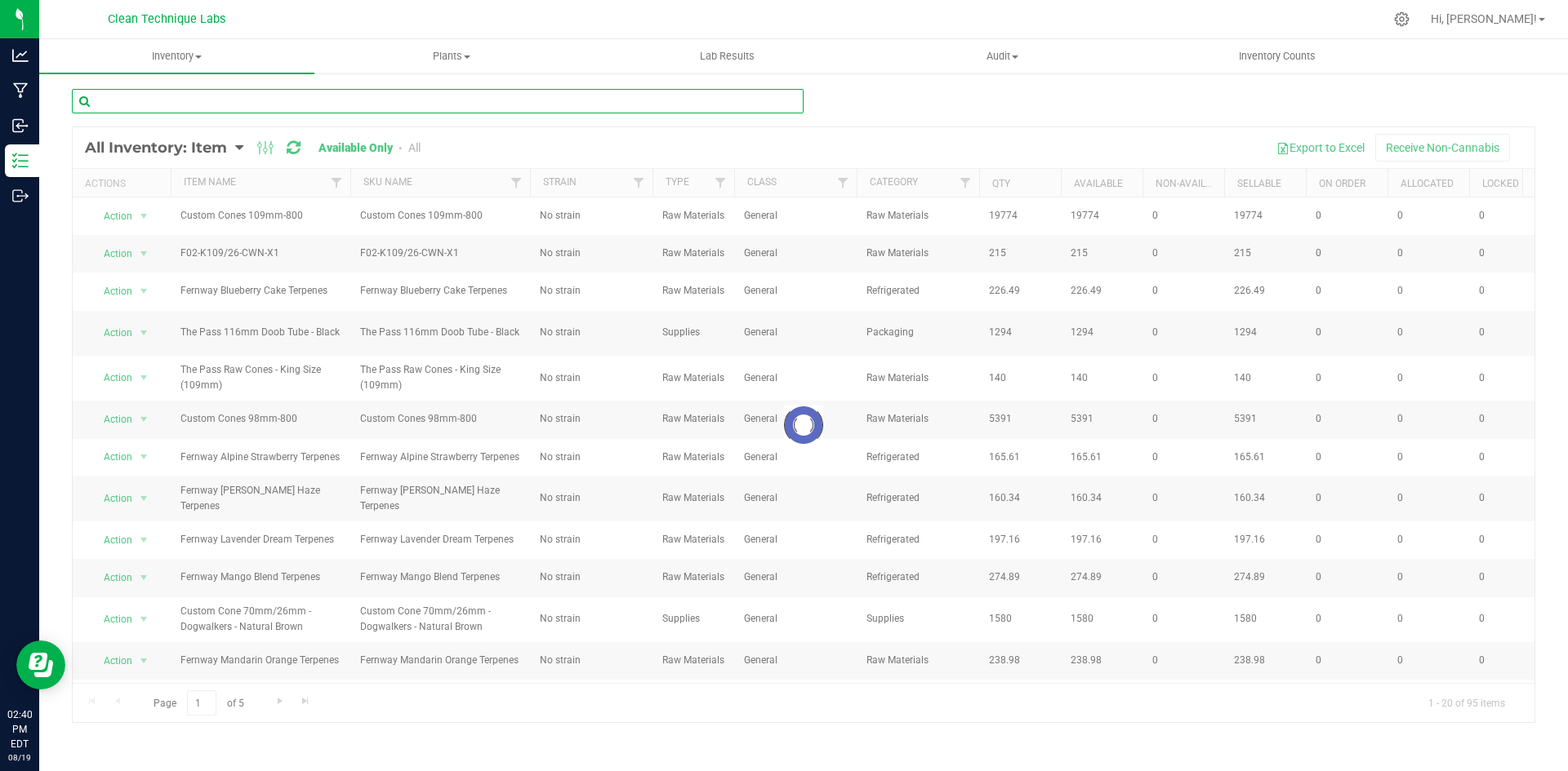
click at [328, 99] on input "text" at bounding box center [438, 101] width 732 height 24
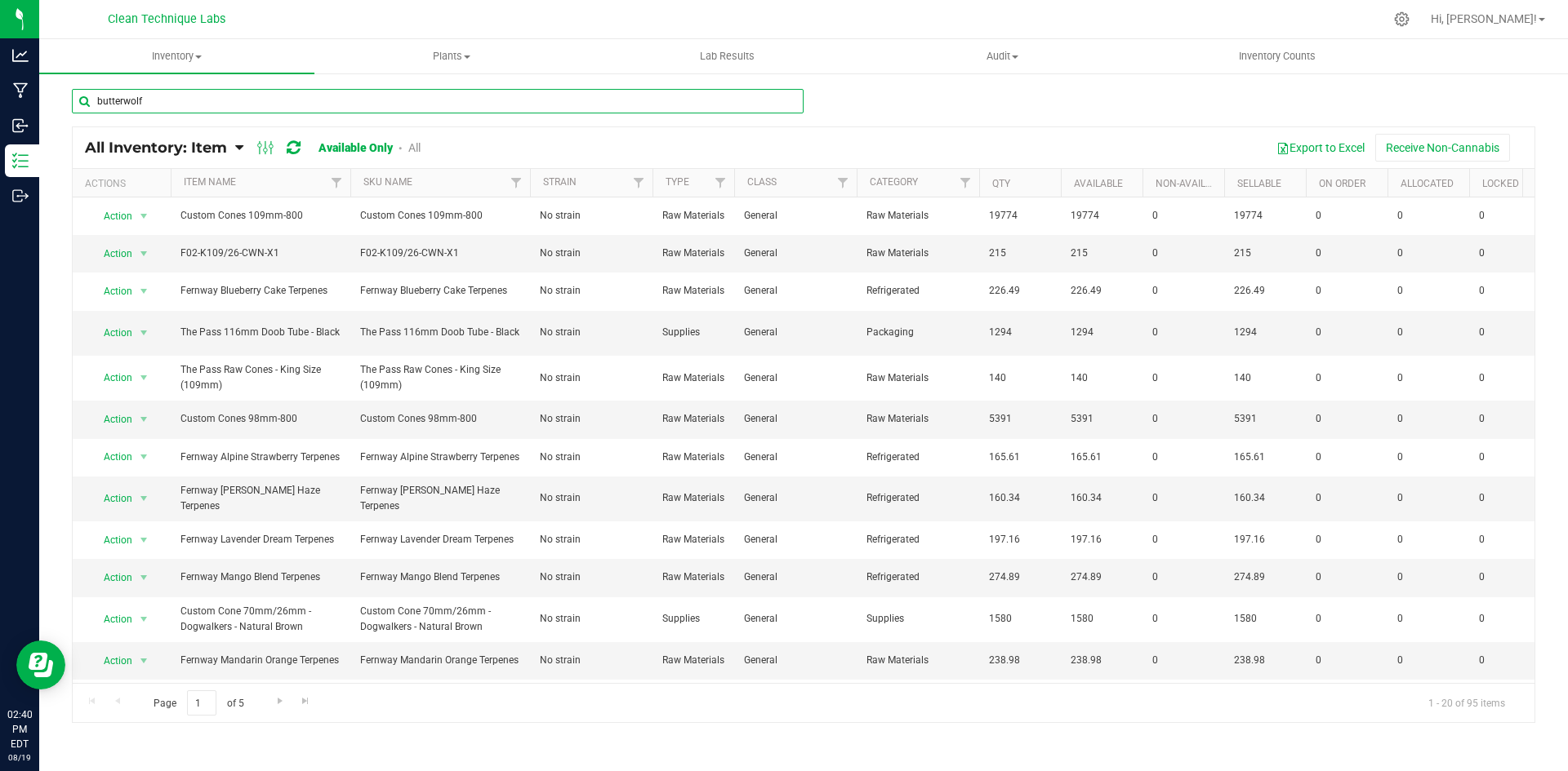
type input "butterwolf"
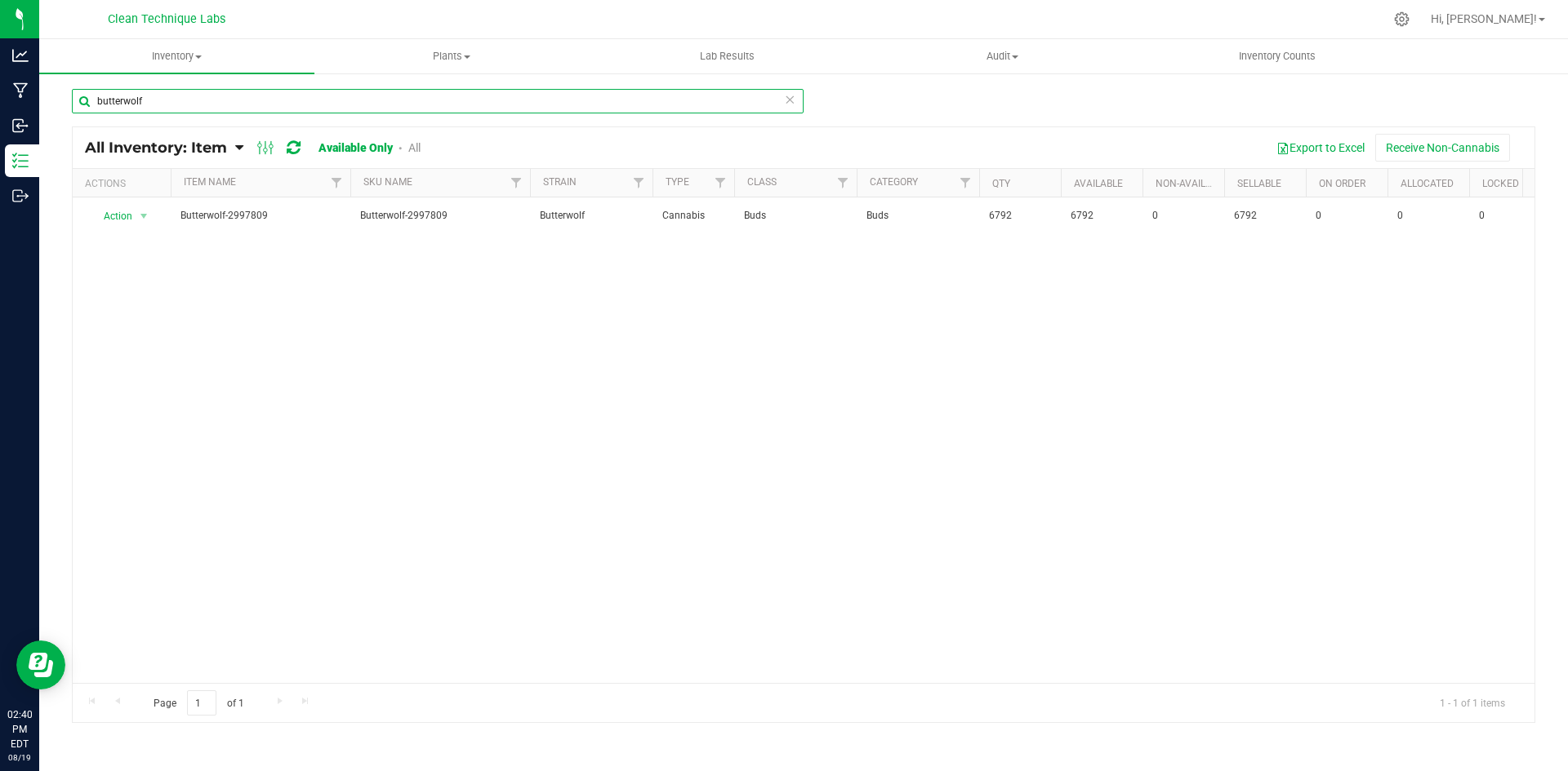
click at [183, 108] on input "butterwolf" at bounding box center [438, 101] width 732 height 24
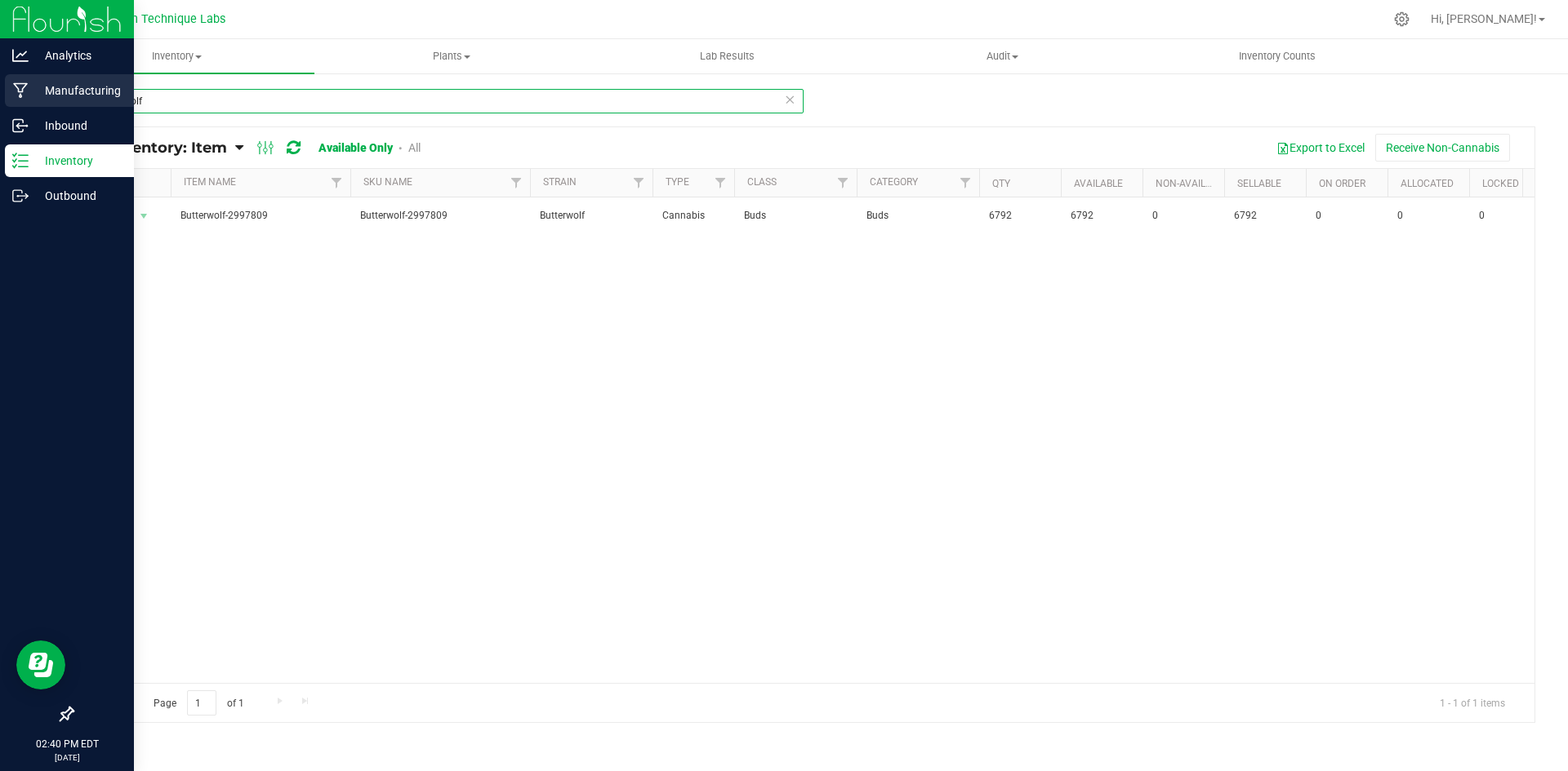
drag, startPoint x: 182, startPoint y: 105, endPoint x: 0, endPoint y: 93, distance: 182.4
click at [0, 93] on div "Analytics Manufacturing Inbound Inventory Outbound 02:40 PM EDT [DATE] 08/19 Cl…" at bounding box center [784, 386] width 1568 height 771
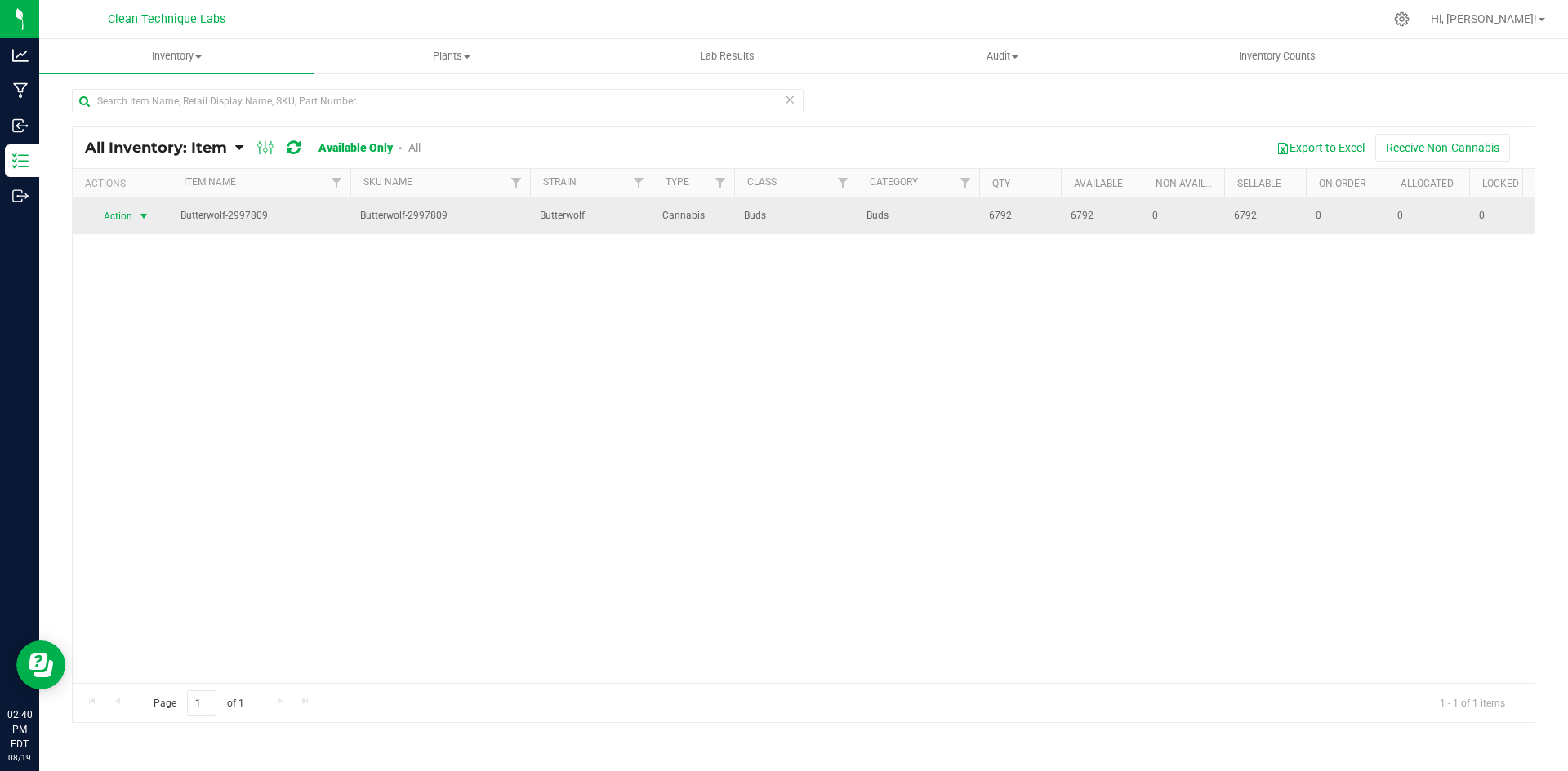
click at [129, 213] on span "Action" at bounding box center [111, 216] width 44 height 22
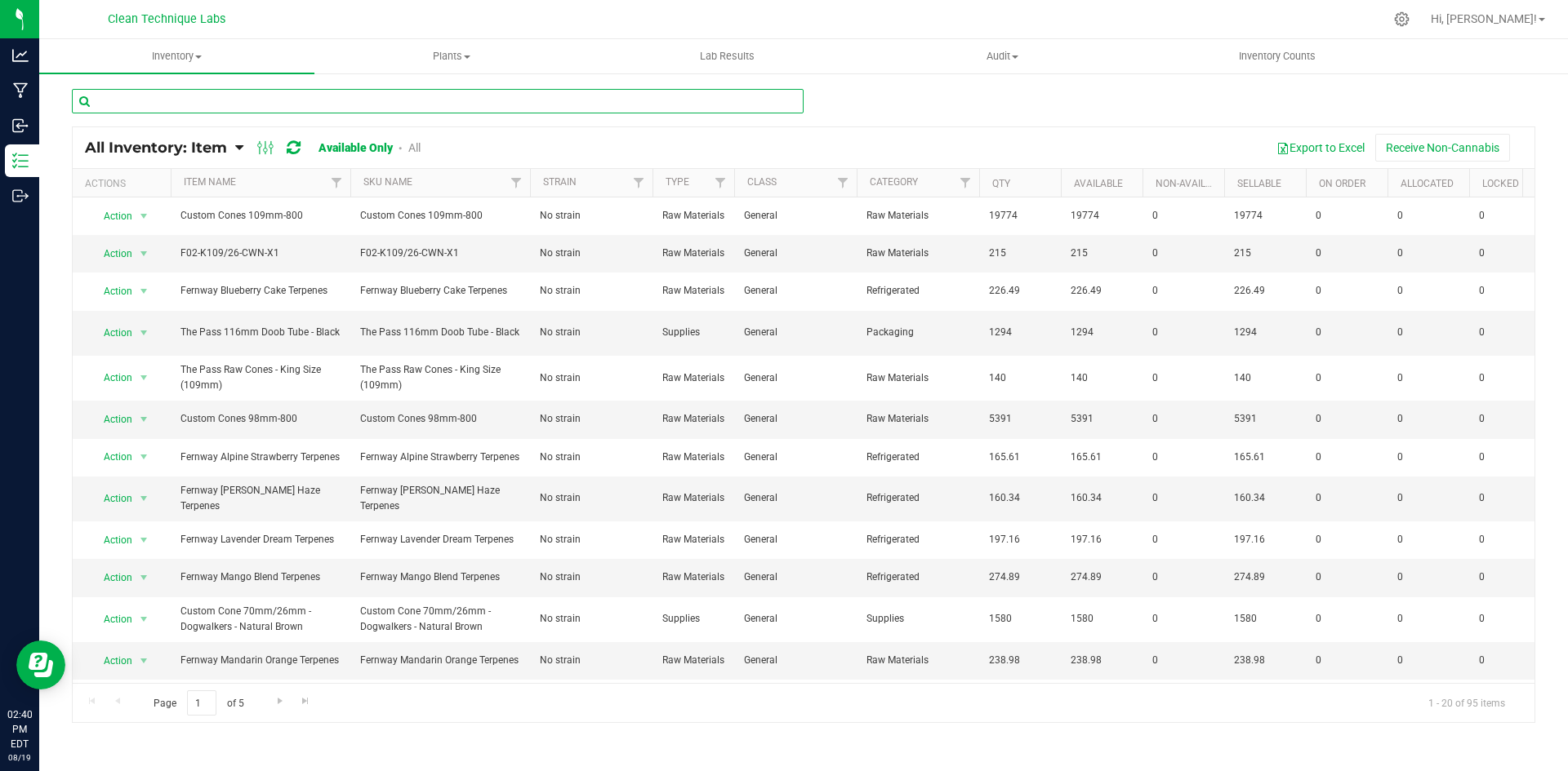
click at [193, 93] on input "text" at bounding box center [438, 101] width 732 height 24
click at [181, 63] on span "Inventory" at bounding box center [177, 57] width 275 height 14
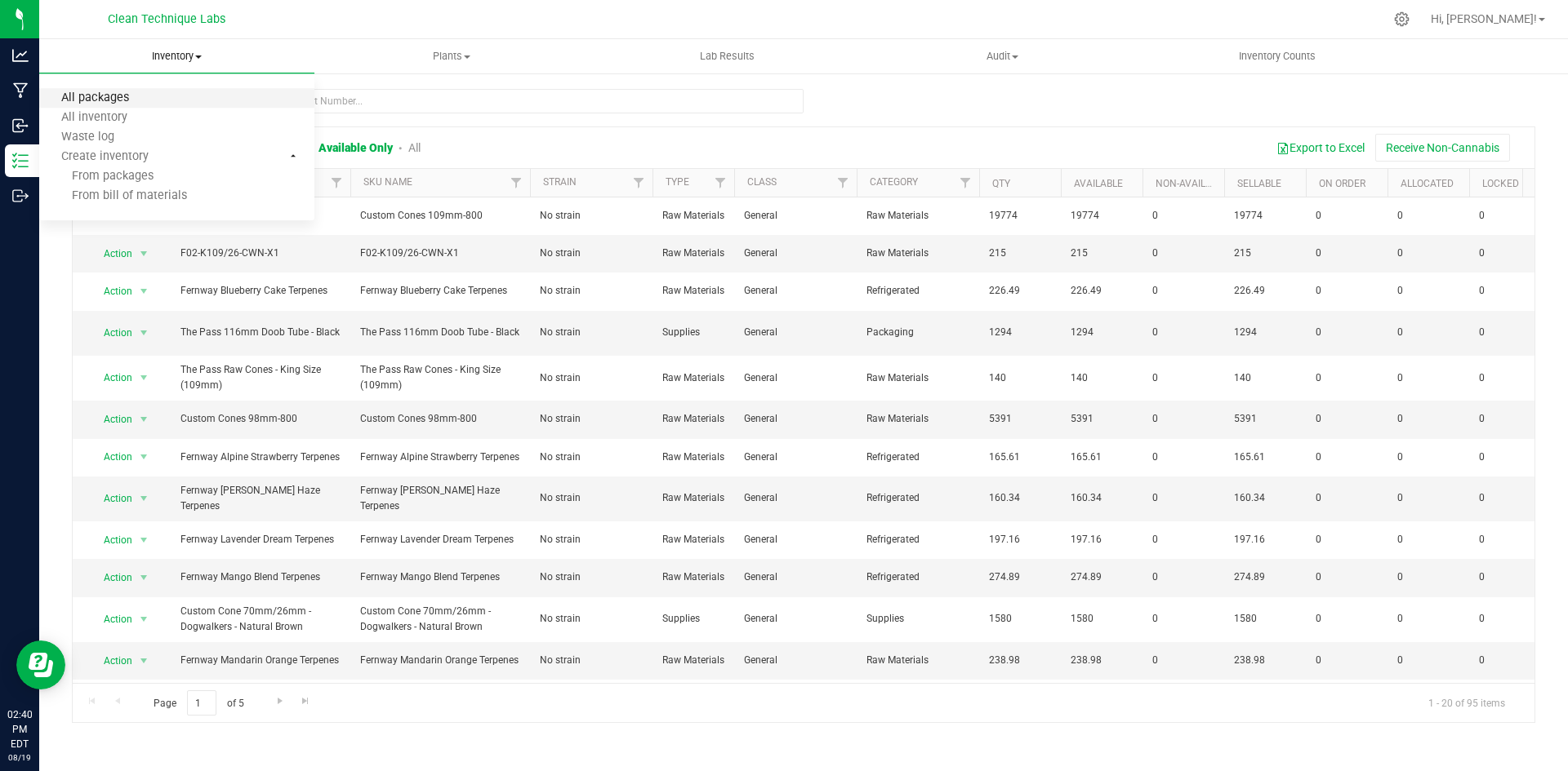
click at [114, 97] on span "All packages" at bounding box center [95, 98] width 111 height 13
